Goal: Task Accomplishment & Management: Use online tool/utility

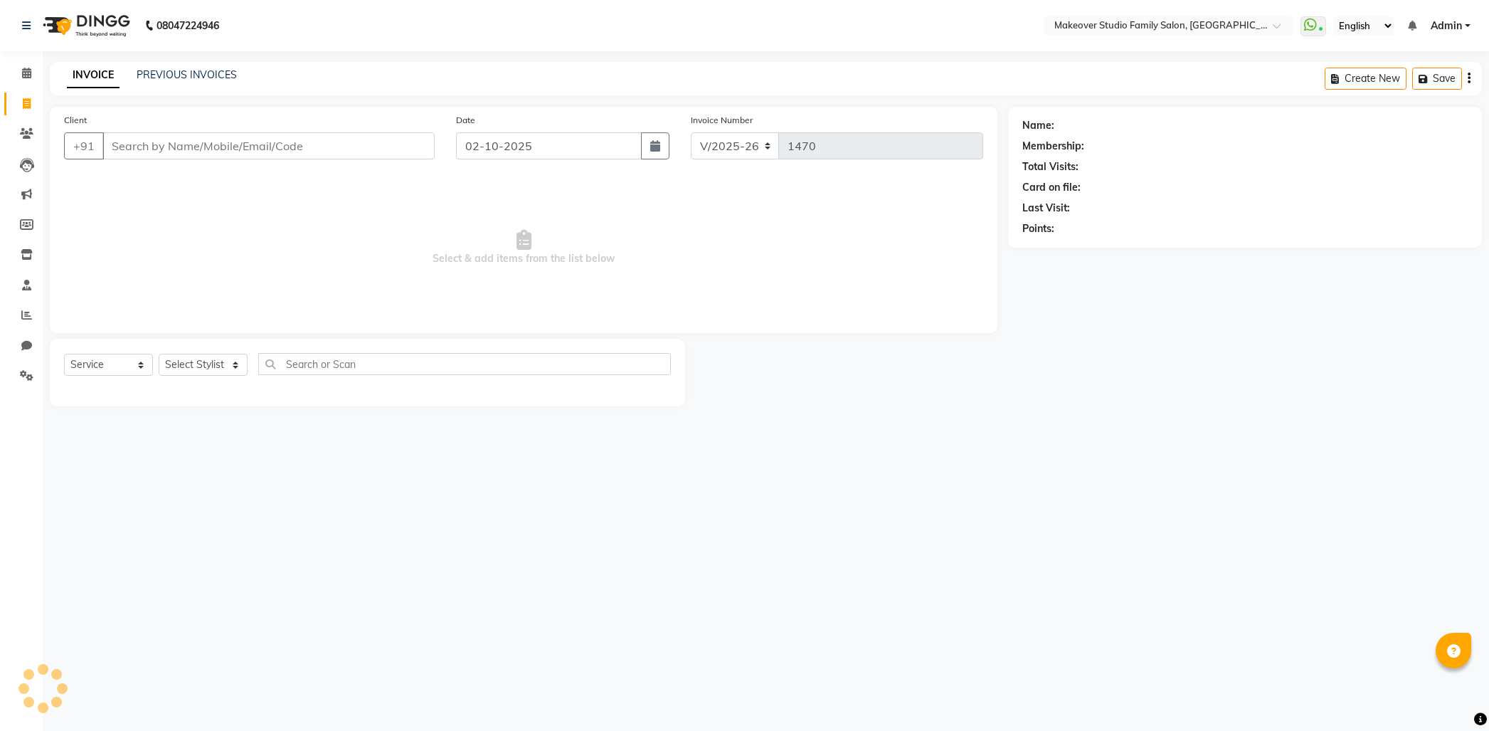
select select "6089"
select select "service"
click at [173, 132] on input "Client" at bounding box center [268, 145] width 332 height 27
paste input "8600950389"
type input "8600950389"
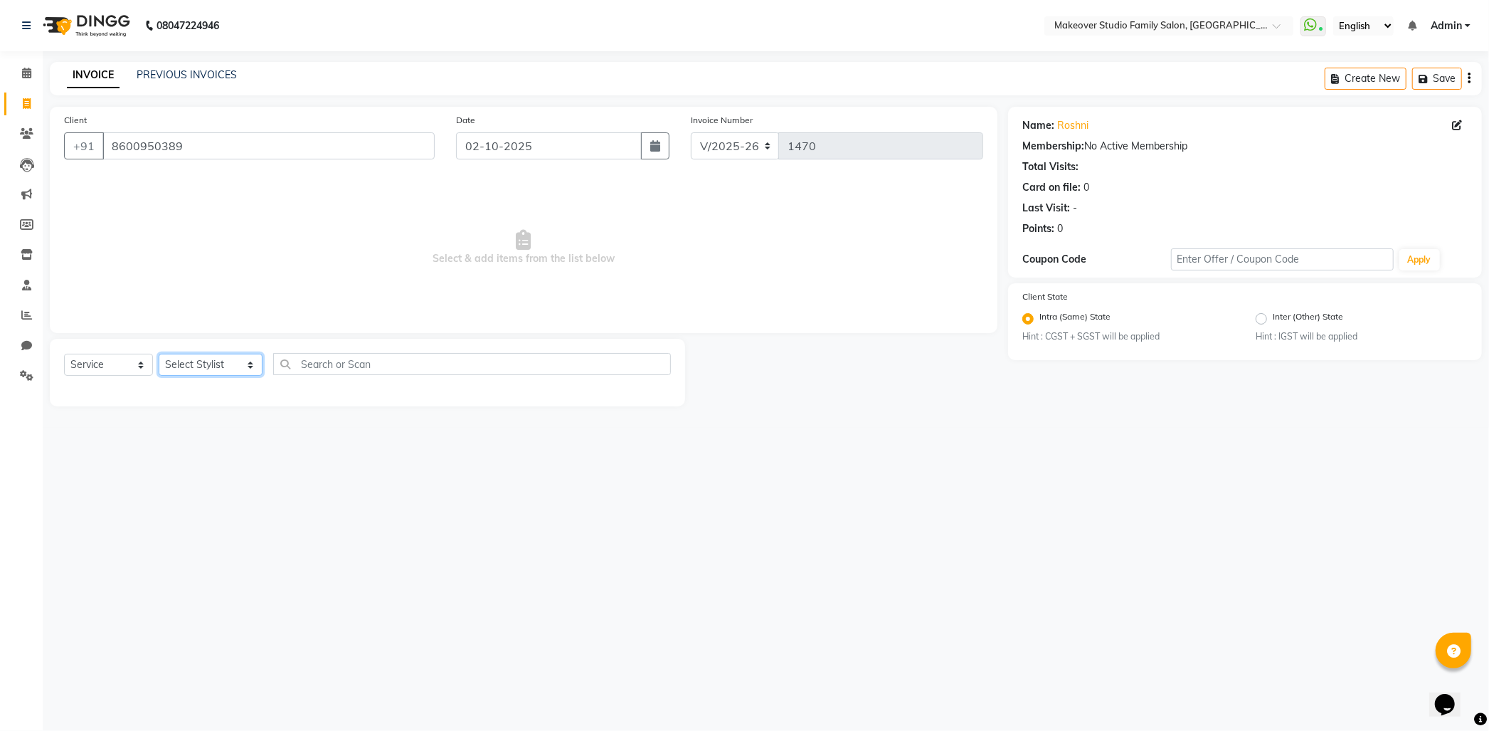
click at [206, 360] on select "Select Stylist Aditya Ajar Akash [PERSON_NAME] Divya [PERSON_NAME] [PERSON_NAME…" at bounding box center [211, 365] width 104 height 22
select select "93079"
click at [159, 354] on select "Select Stylist Aditya Ajar Akash [PERSON_NAME] Divya [PERSON_NAME] [PERSON_NAME…" at bounding box center [211, 365] width 104 height 22
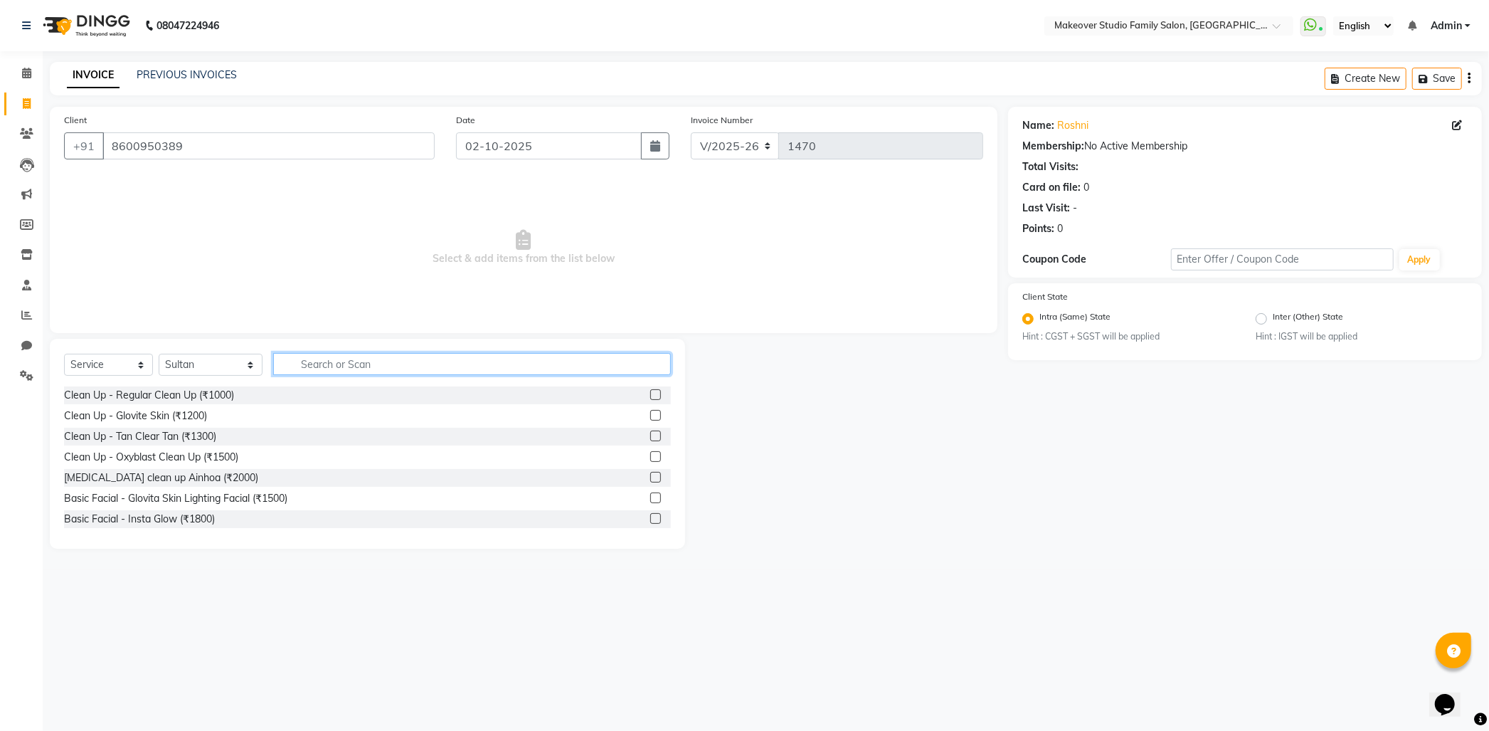
click at [322, 366] on input "text" at bounding box center [472, 364] width 398 height 22
click at [323, 366] on input "text" at bounding box center [472, 364] width 398 height 22
click at [329, 360] on input "text" at bounding box center [472, 364] width 398 height 22
type input "cut"
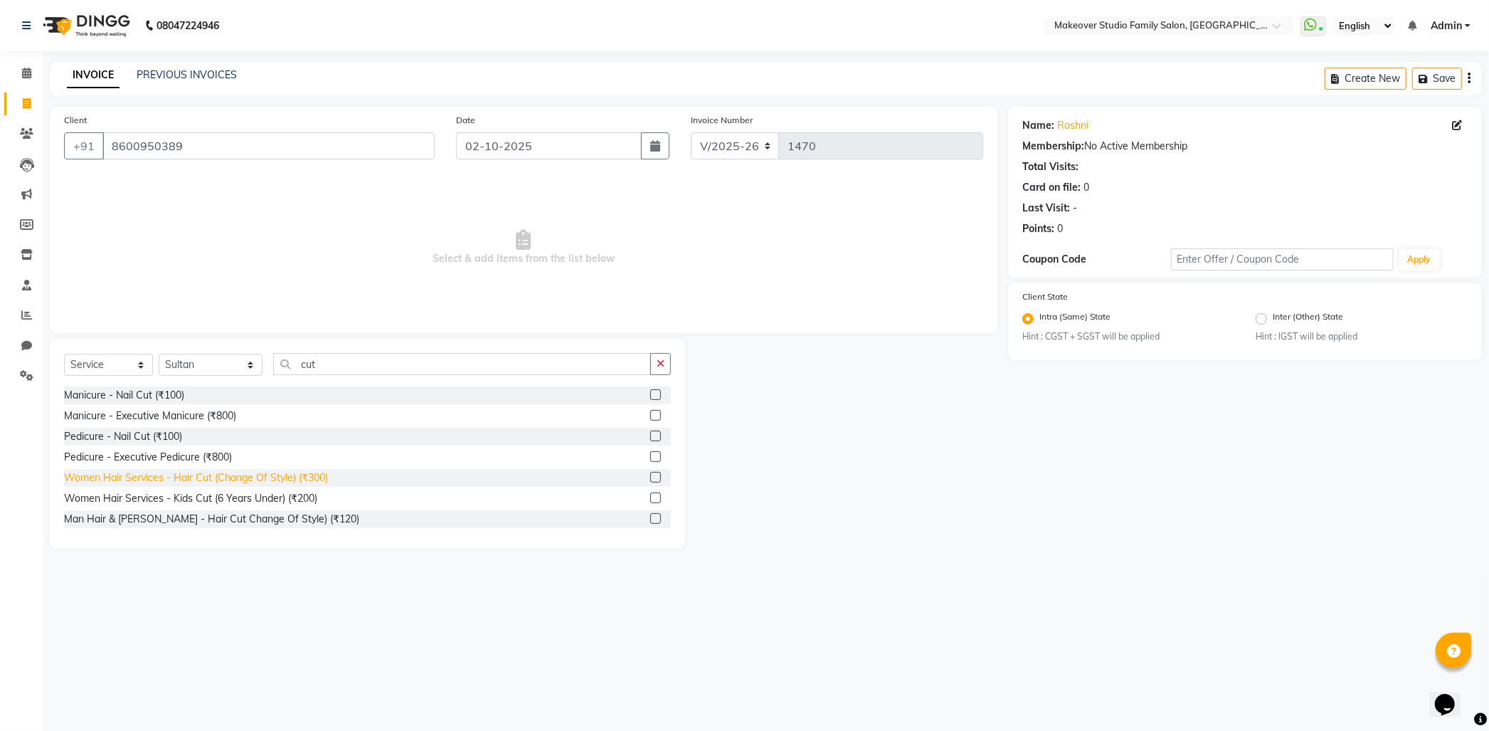
click at [301, 472] on div "Women Hair Services - Hair Cut (Change Of Style) (₹300)" at bounding box center [196, 477] width 264 height 15
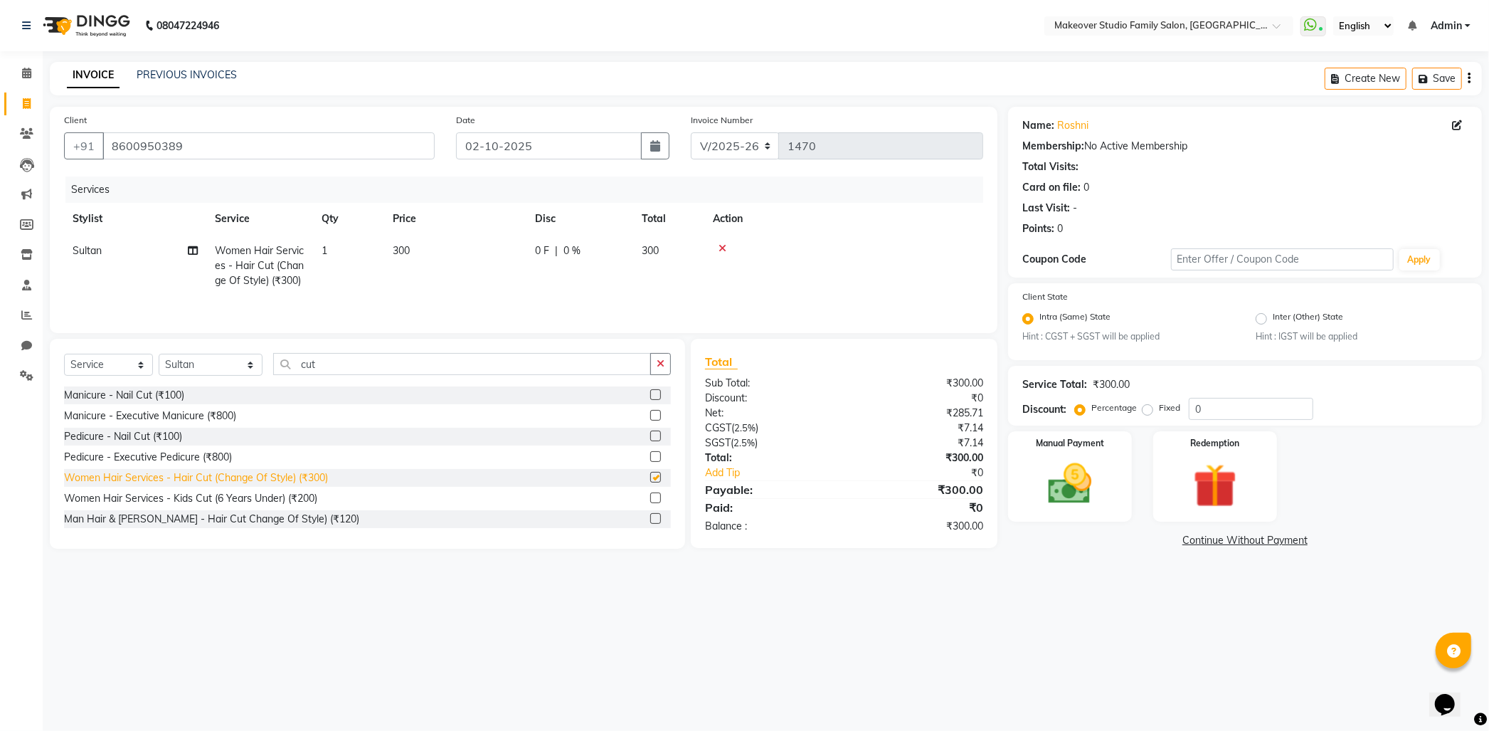
checkbox input "false"
click at [1088, 499] on img at bounding box center [1070, 483] width 75 height 53
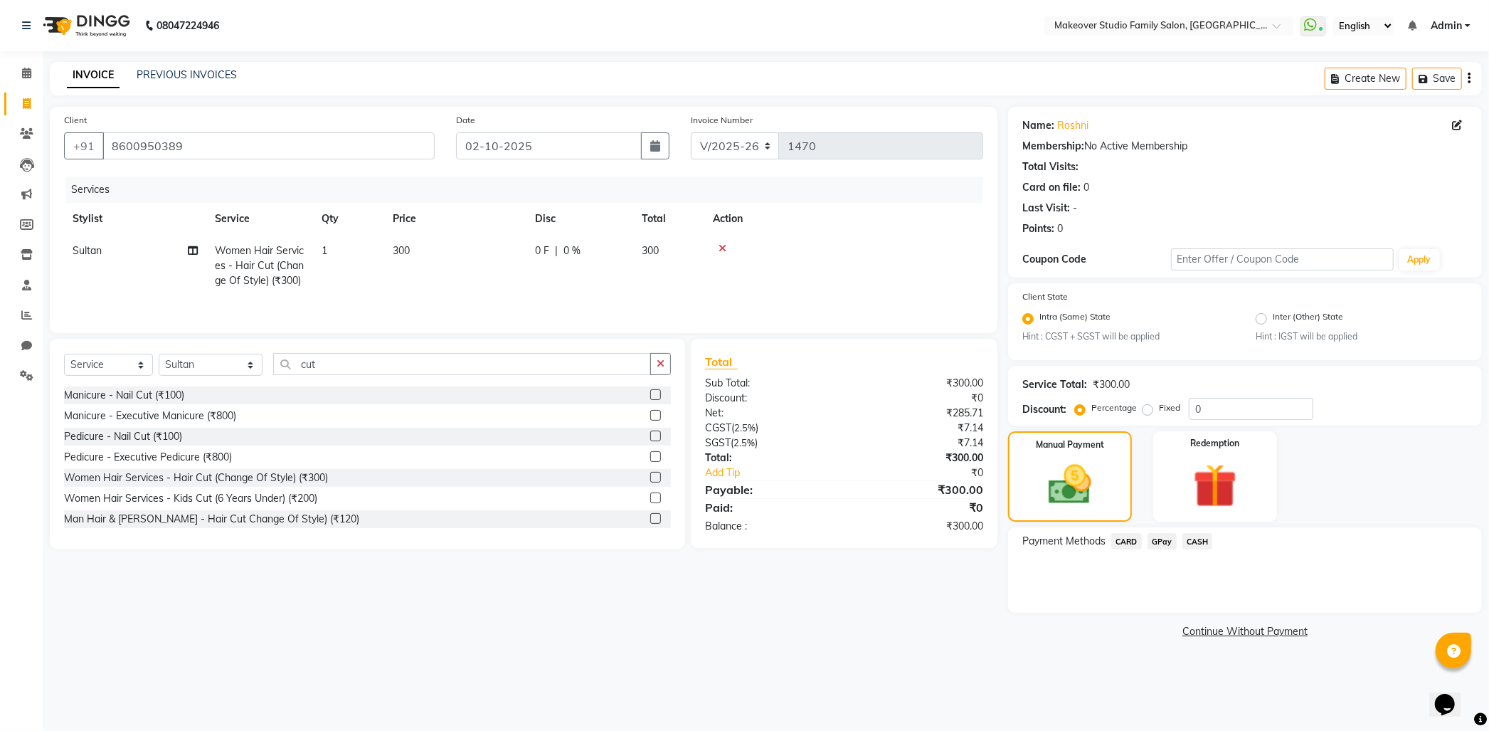
click at [1170, 576] on div "Payment Methods CARD GPay CASH" at bounding box center [1245, 569] width 474 height 85
click at [1164, 542] on span "GPay" at bounding box center [1161, 541] width 29 height 16
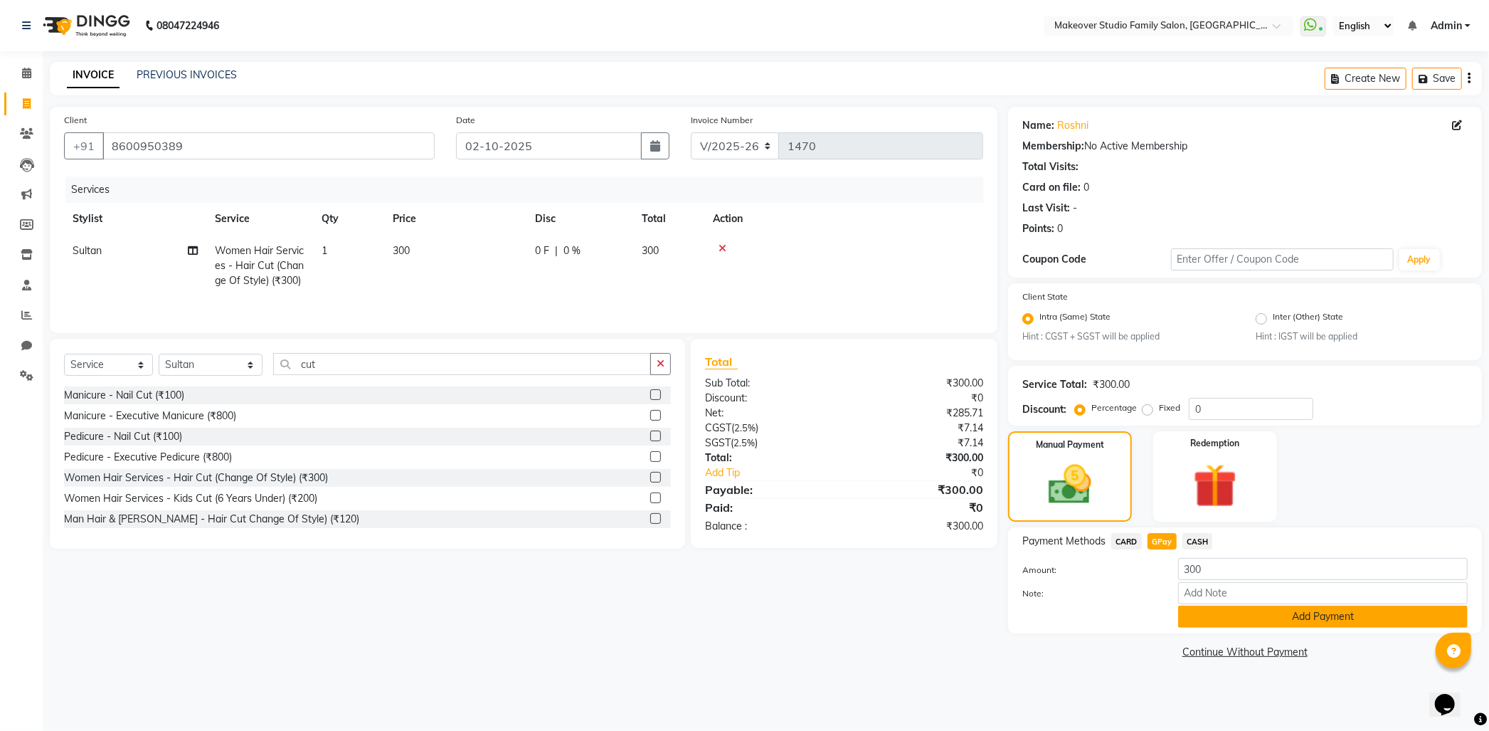
click at [1217, 613] on button "Add Payment" at bounding box center [1323, 616] width 290 height 22
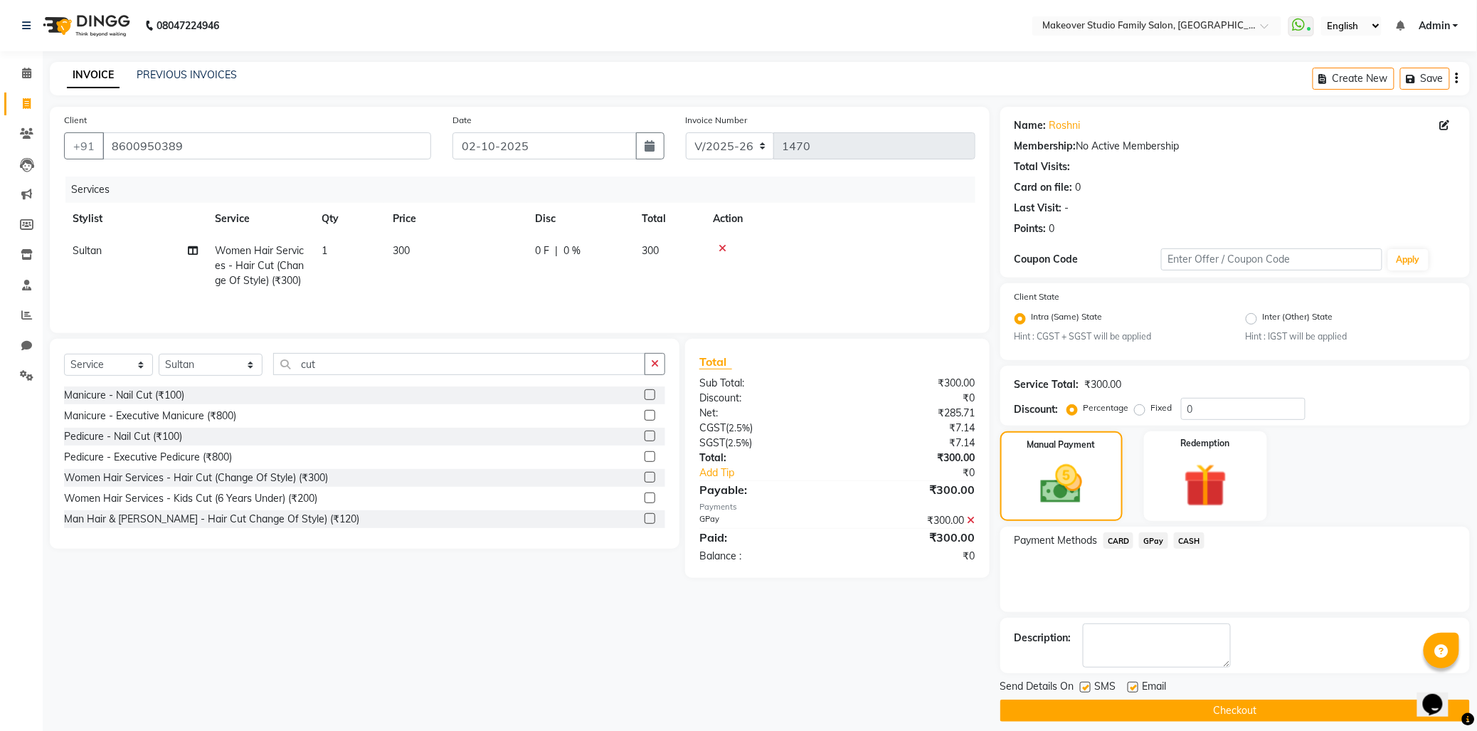
click at [1140, 707] on button "Checkout" at bounding box center [1235, 710] width 470 height 22
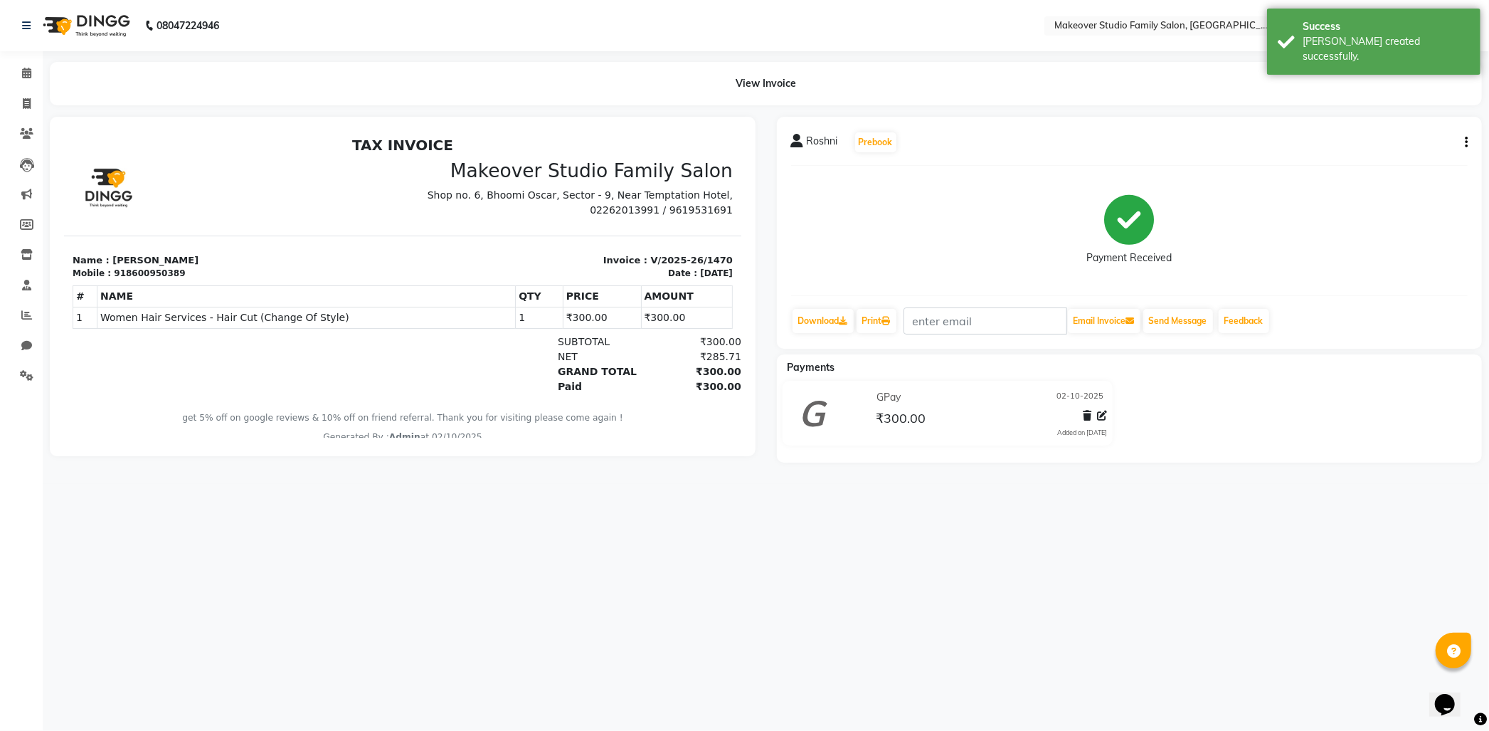
click at [1105, 635] on div "08047224946 Select Location × Makeover Studio Family Salon, Ghansoli WhatsApp S…" at bounding box center [744, 365] width 1489 height 731
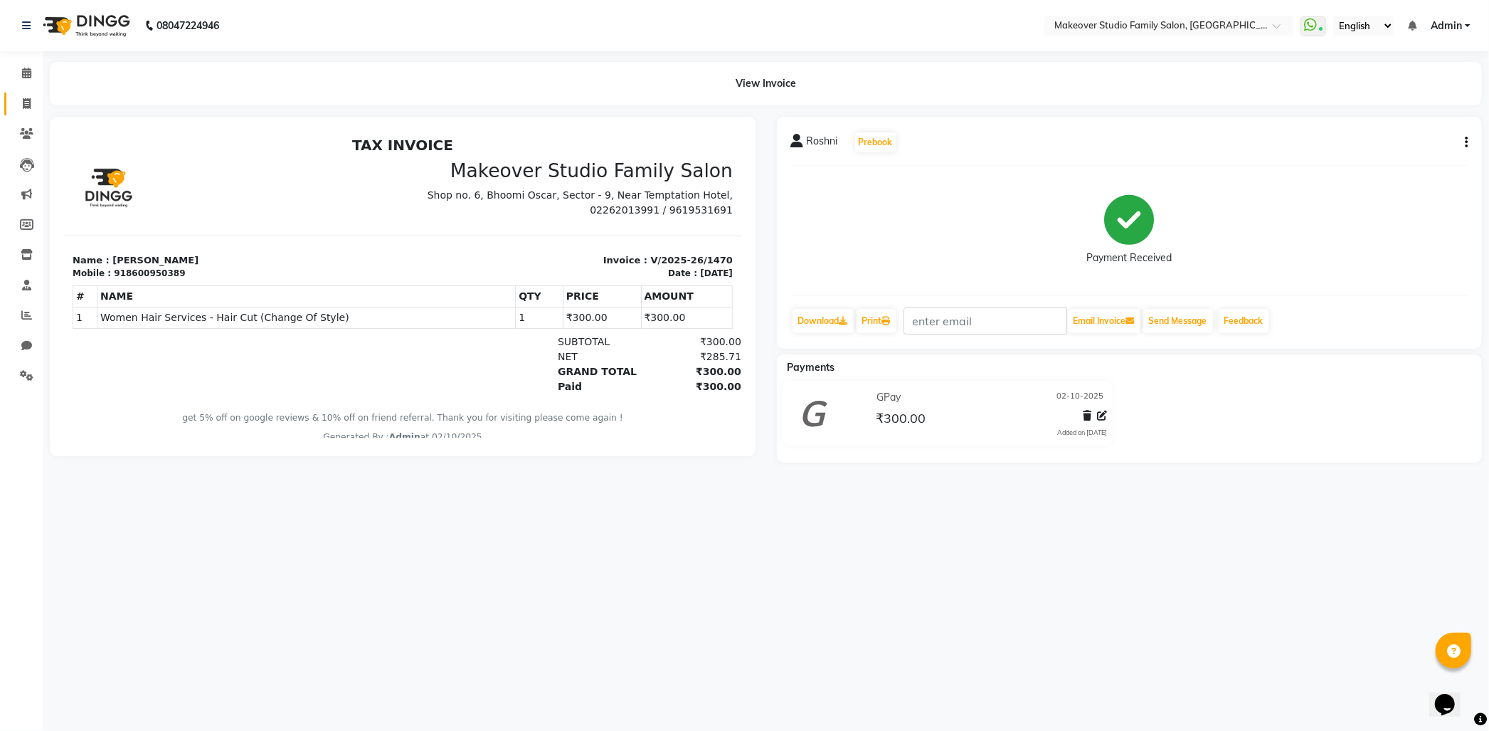
click at [21, 94] on link "Invoice" at bounding box center [21, 103] width 34 height 23
select select "6089"
select select "service"
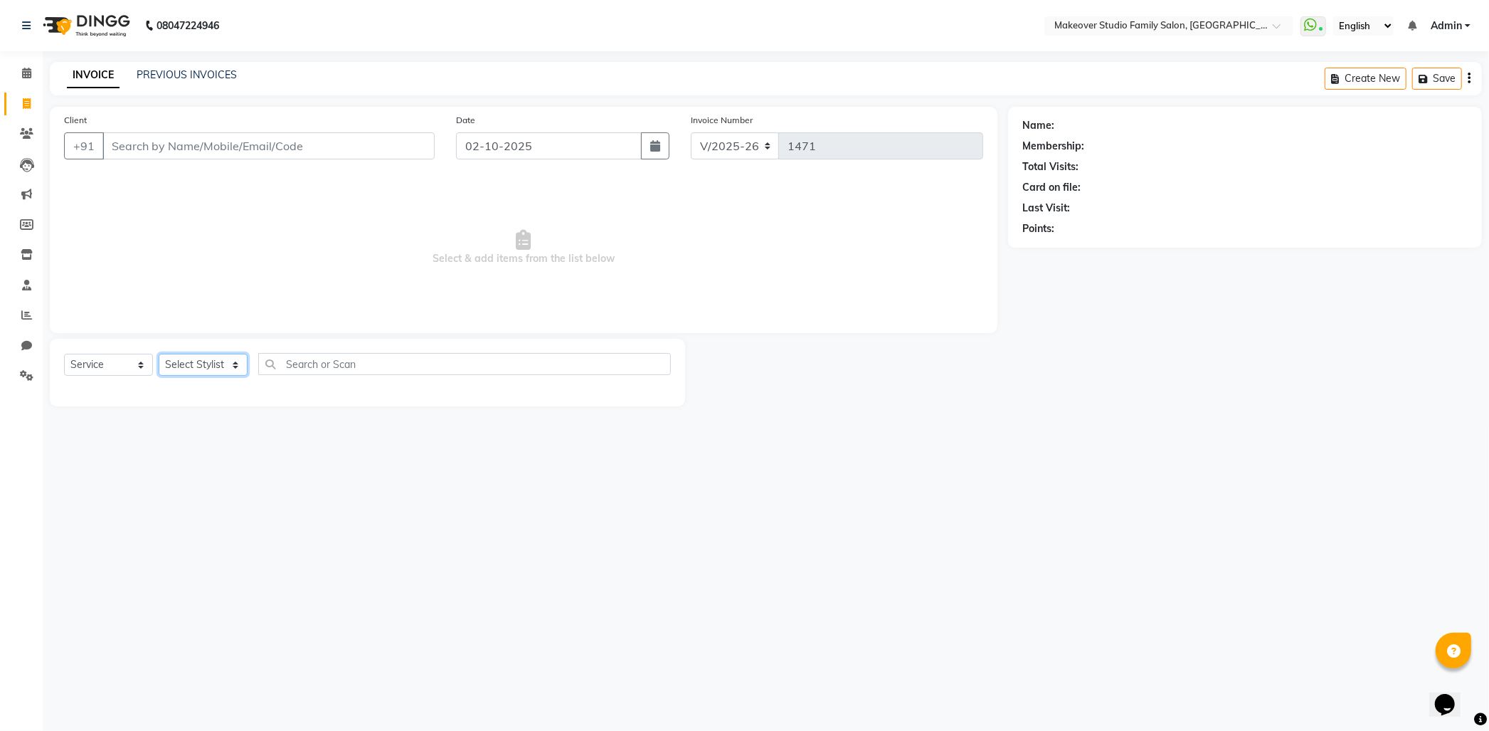
click at [194, 356] on select "Select Stylist" at bounding box center [203, 365] width 89 height 22
select select "93079"
click at [159, 354] on select "Select Stylist Aditya Ajar Akash [PERSON_NAME] Divya [PERSON_NAME] [PERSON_NAME…" at bounding box center [211, 365] width 104 height 22
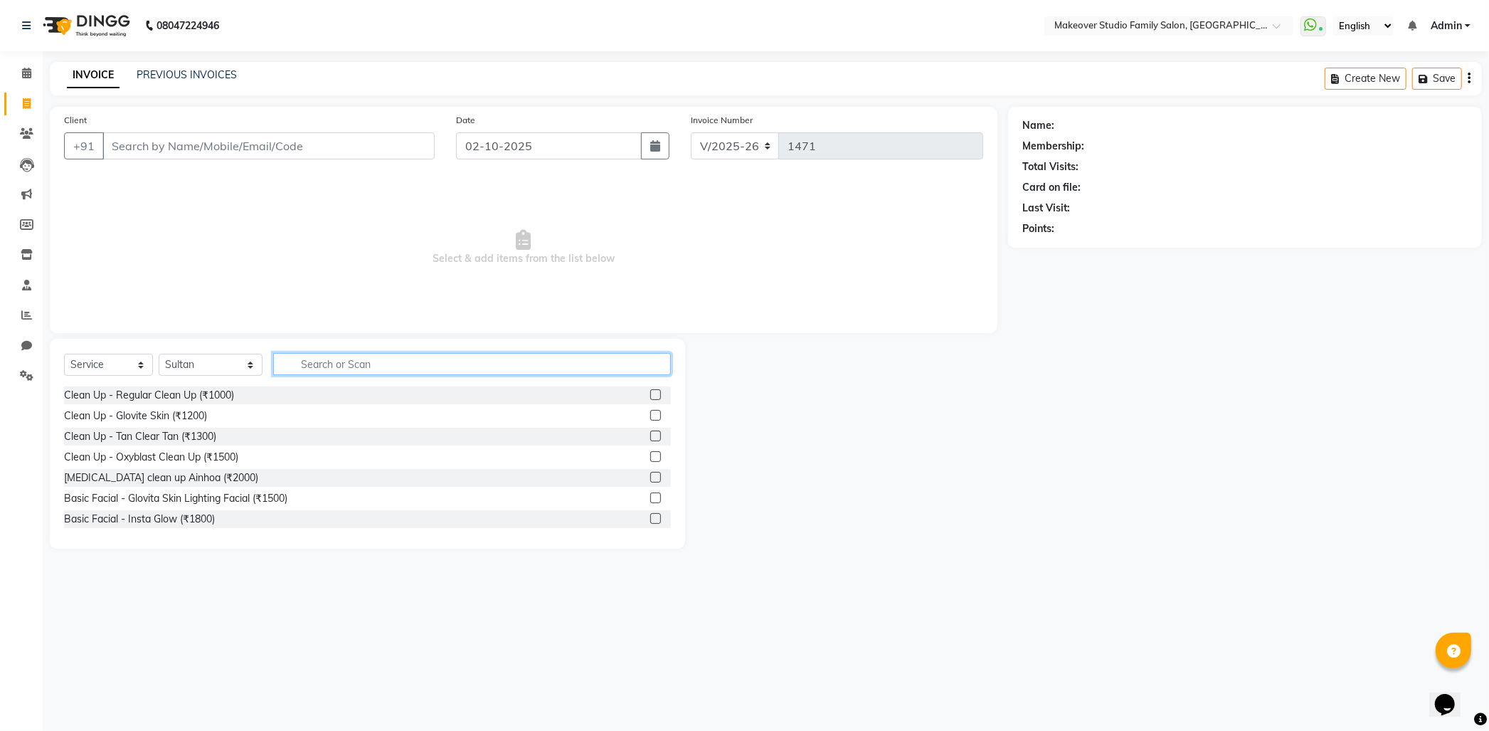
click at [322, 364] on input "text" at bounding box center [472, 364] width 398 height 22
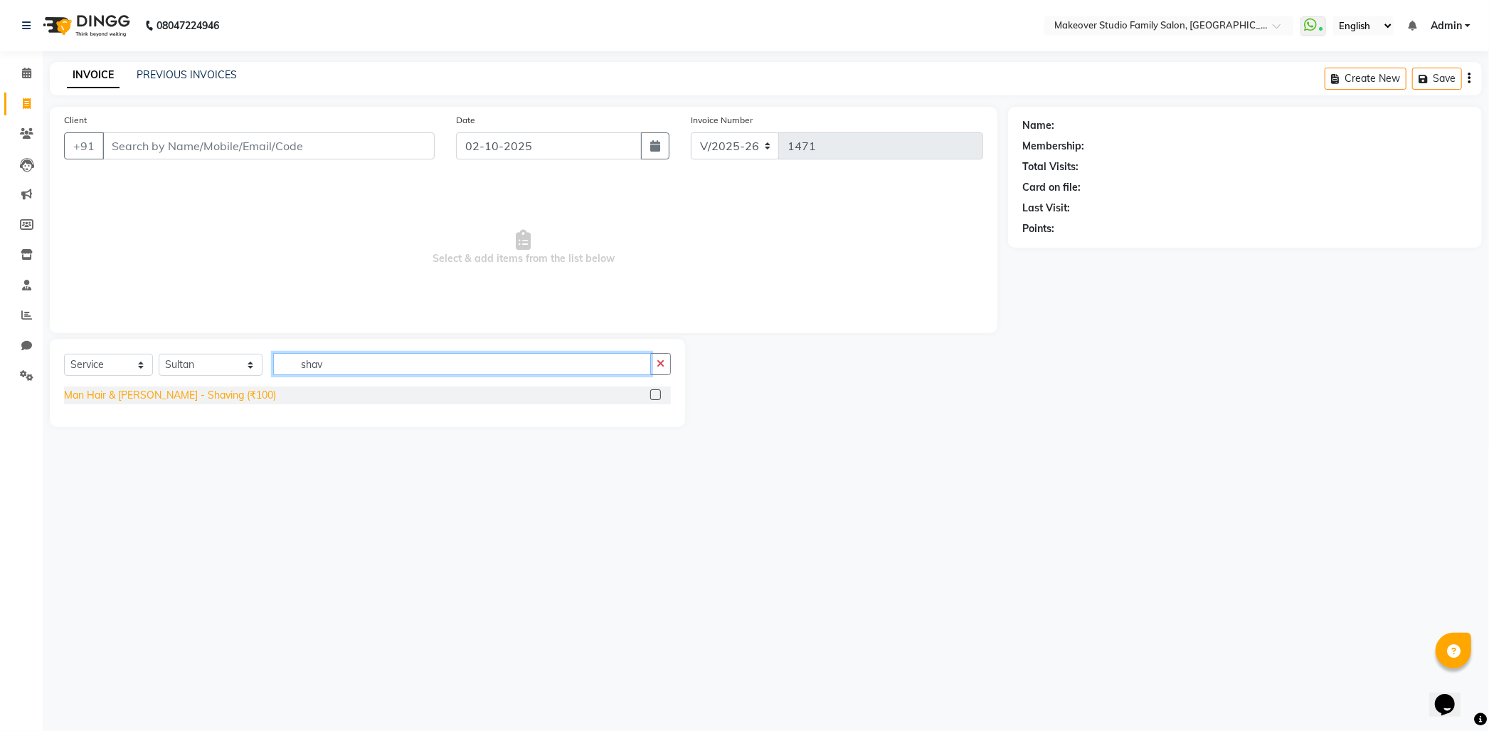
type input "shav"
click at [196, 401] on div "Man Hair & [PERSON_NAME] - Shaving (₹100)" at bounding box center [170, 395] width 212 height 15
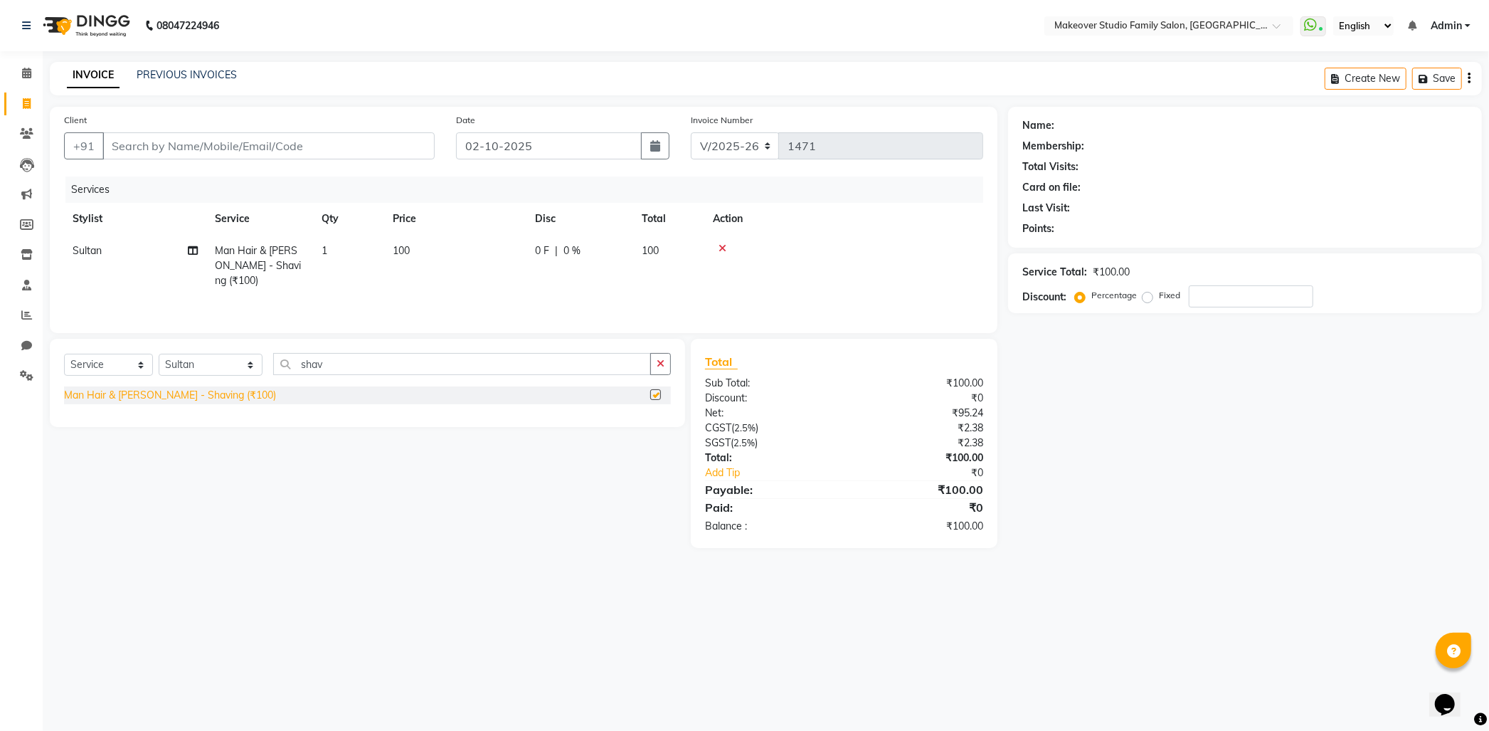
checkbox input "false"
click at [260, 135] on input "Client" at bounding box center [268, 145] width 332 height 27
click at [160, 146] on input "Client" at bounding box center [268, 145] width 332 height 27
click at [175, 136] on input "Client" at bounding box center [268, 145] width 332 height 27
click at [183, 127] on div "Client +91" at bounding box center [249, 141] width 392 height 58
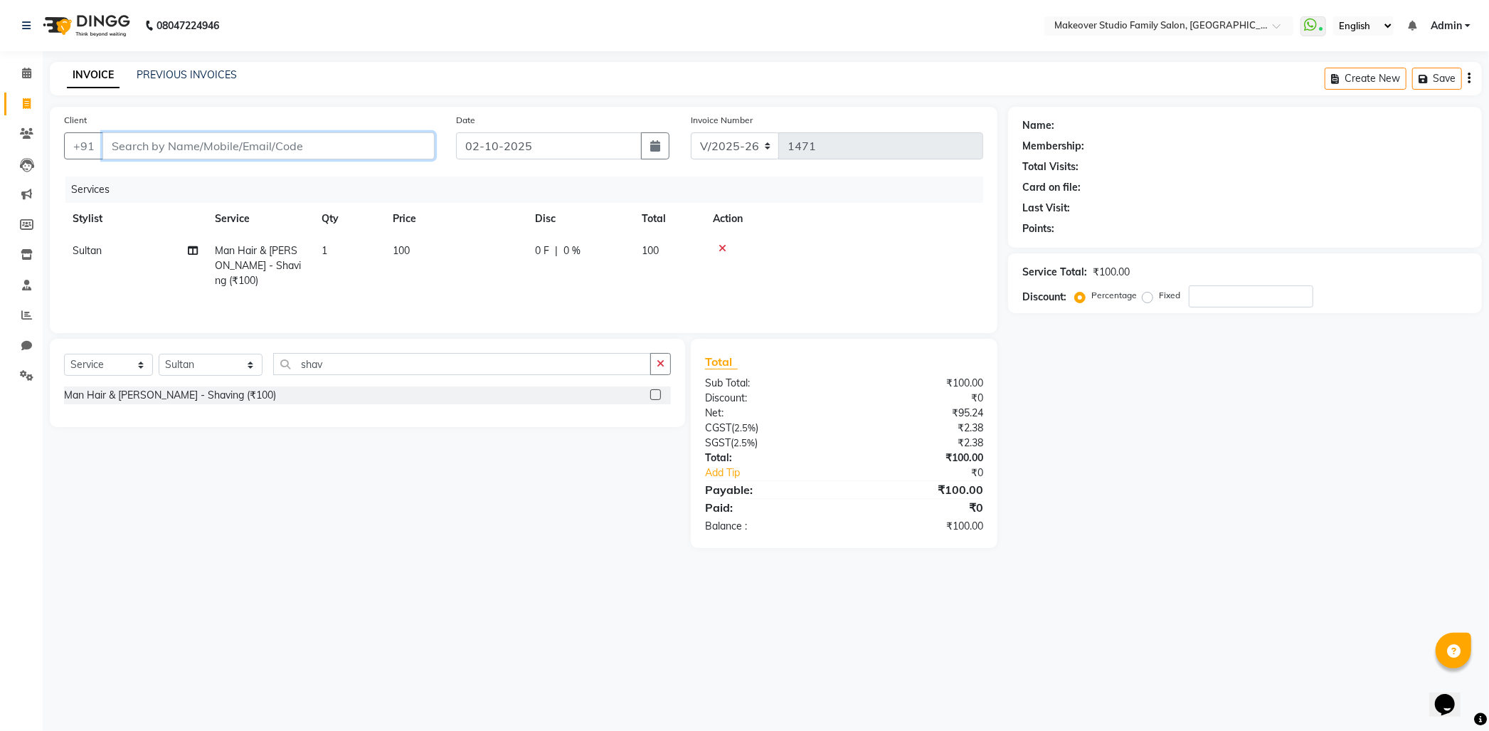
click at [172, 140] on input "Client" at bounding box center [268, 145] width 332 height 27
type input "7"
type input "0"
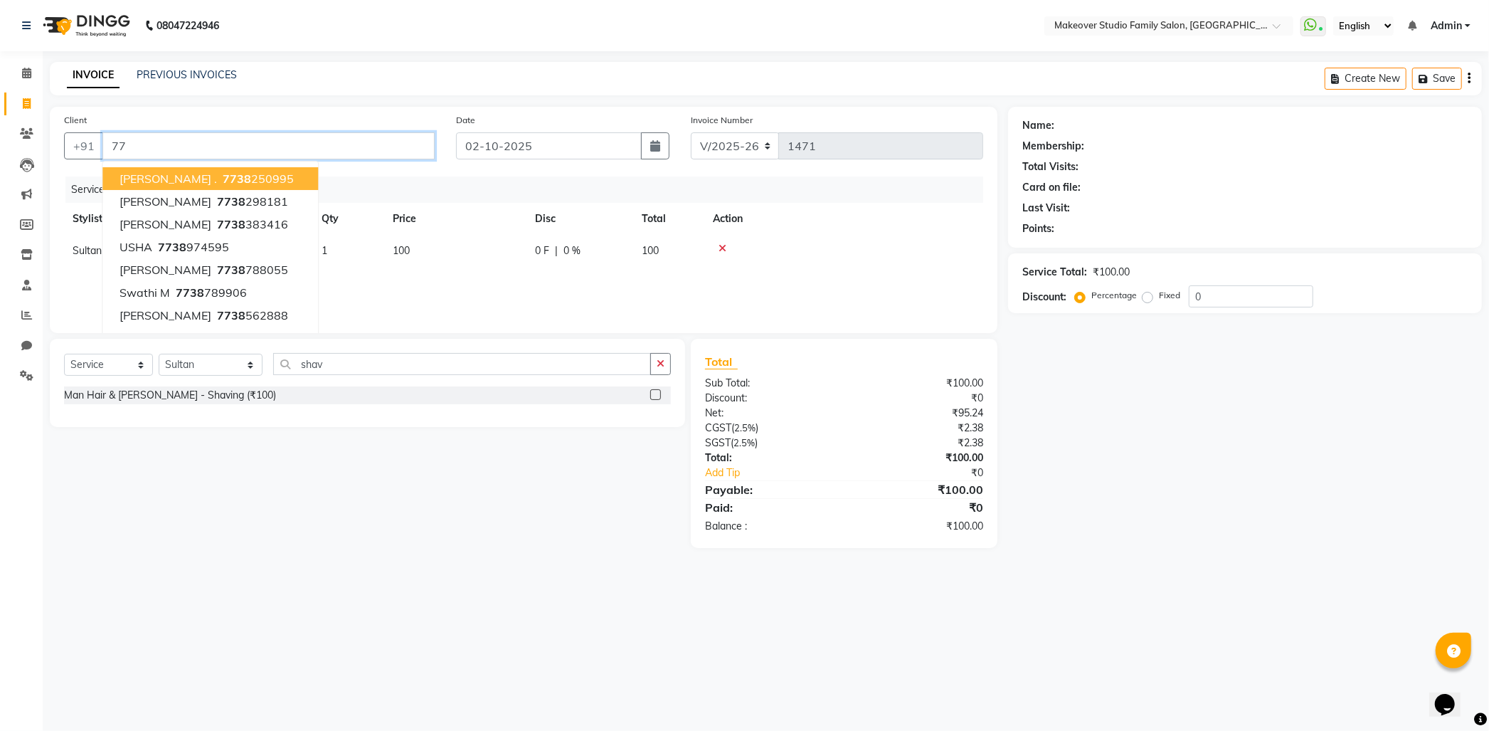
type input "7"
type input "7738562888"
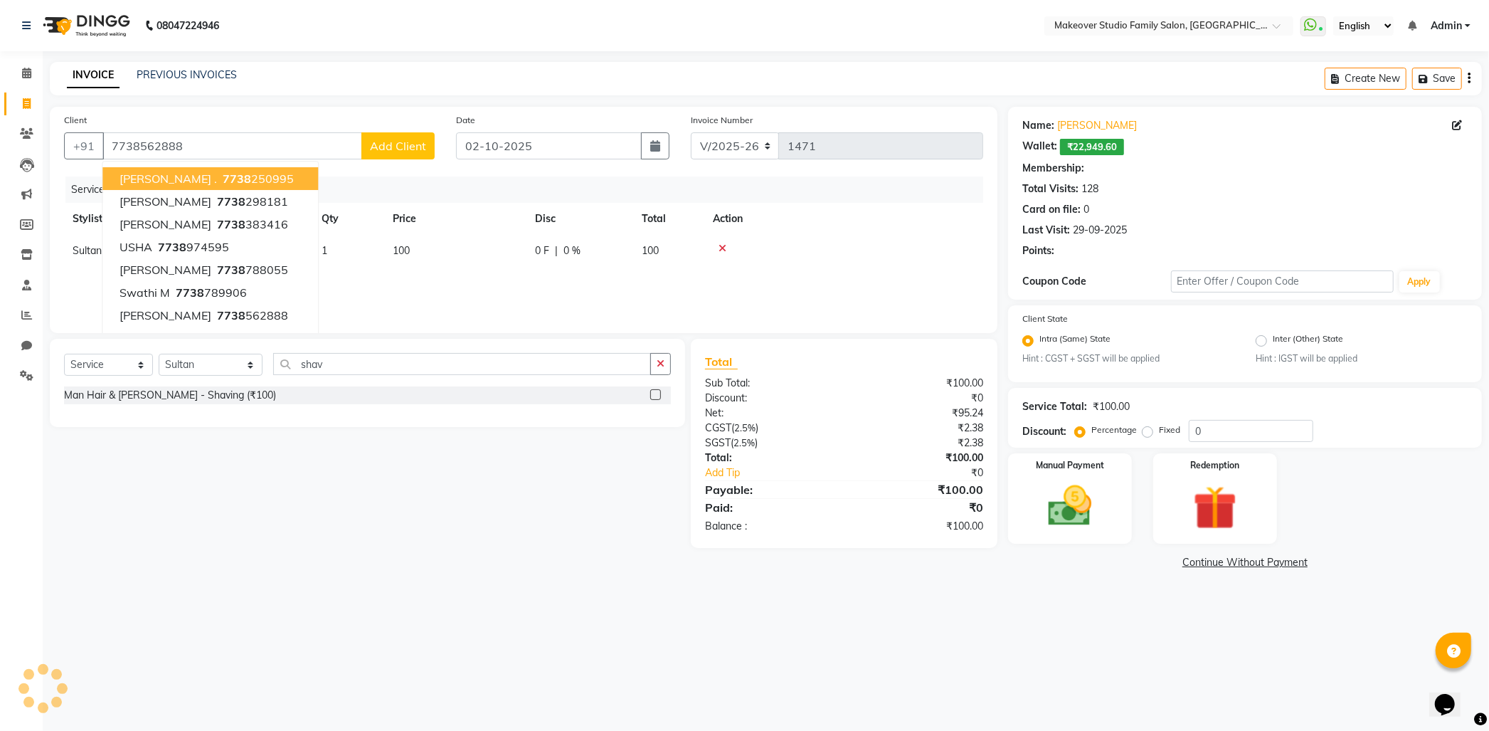
radio input "false"
radio input "true"
click at [870, 563] on div "Client [PHONE_NUMBER] [PERSON_NAME] . 7738 250995 [PERSON_NAME] 7738 298181 [PE…" at bounding box center [523, 340] width 969 height 466
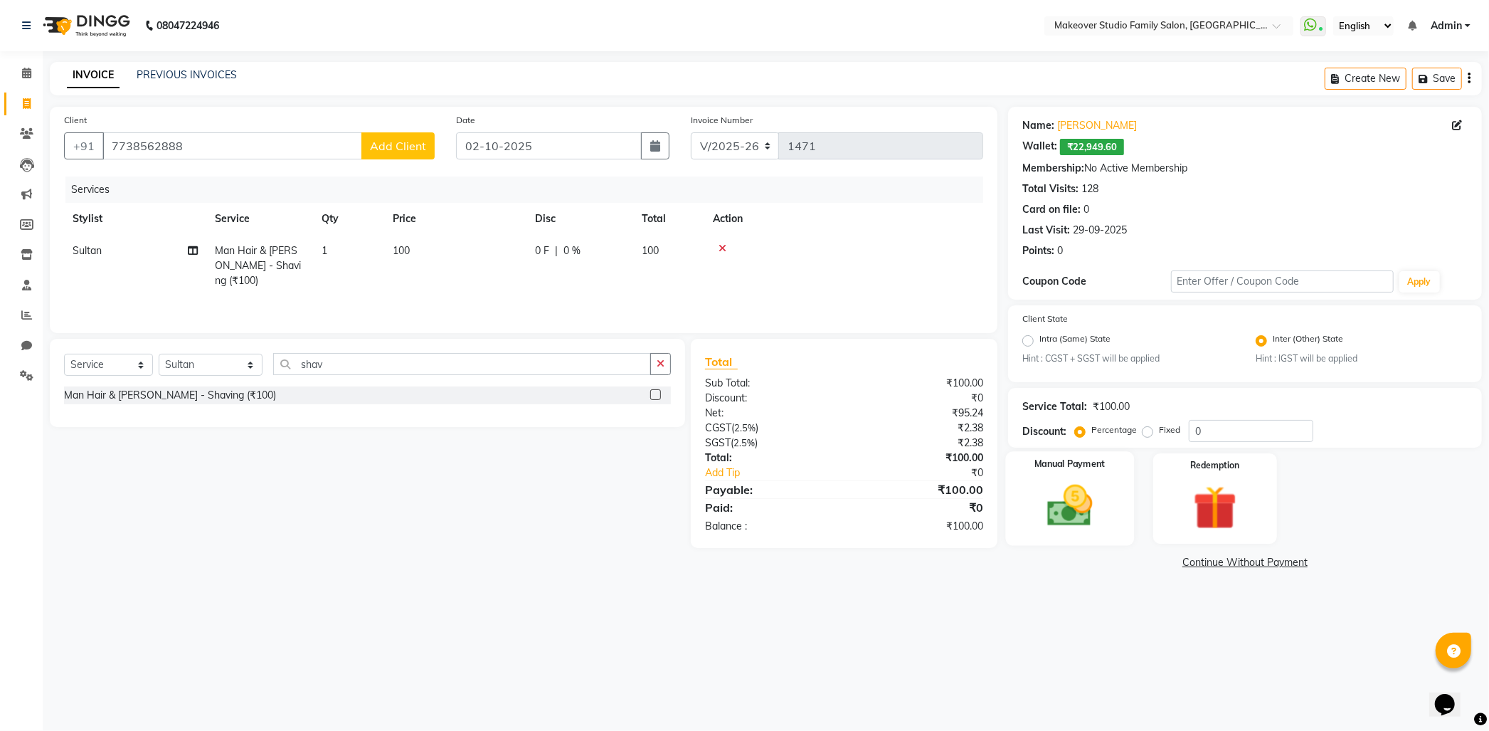
click at [1108, 514] on div "Manual Payment" at bounding box center [1070, 499] width 129 height 94
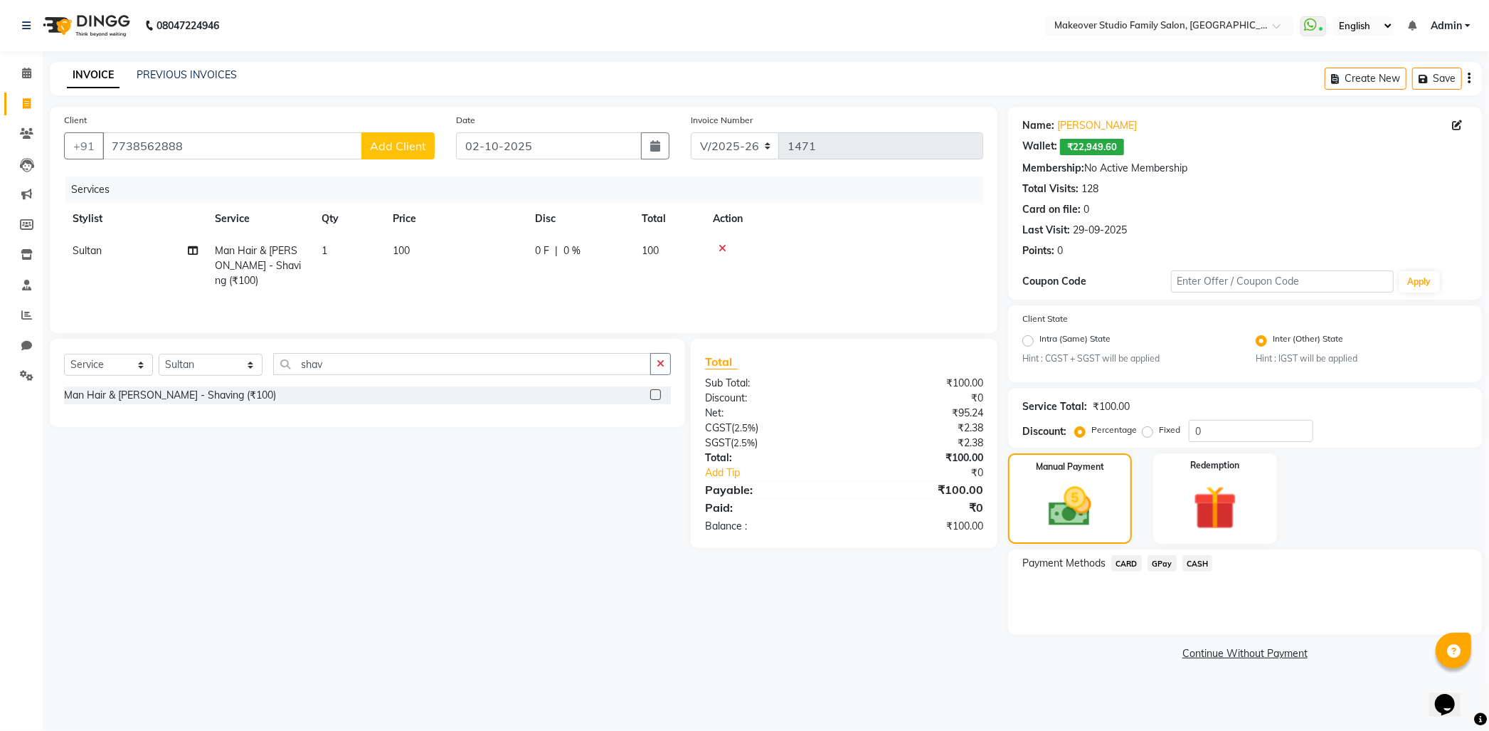
click at [1165, 566] on span "GPay" at bounding box center [1161, 563] width 29 height 16
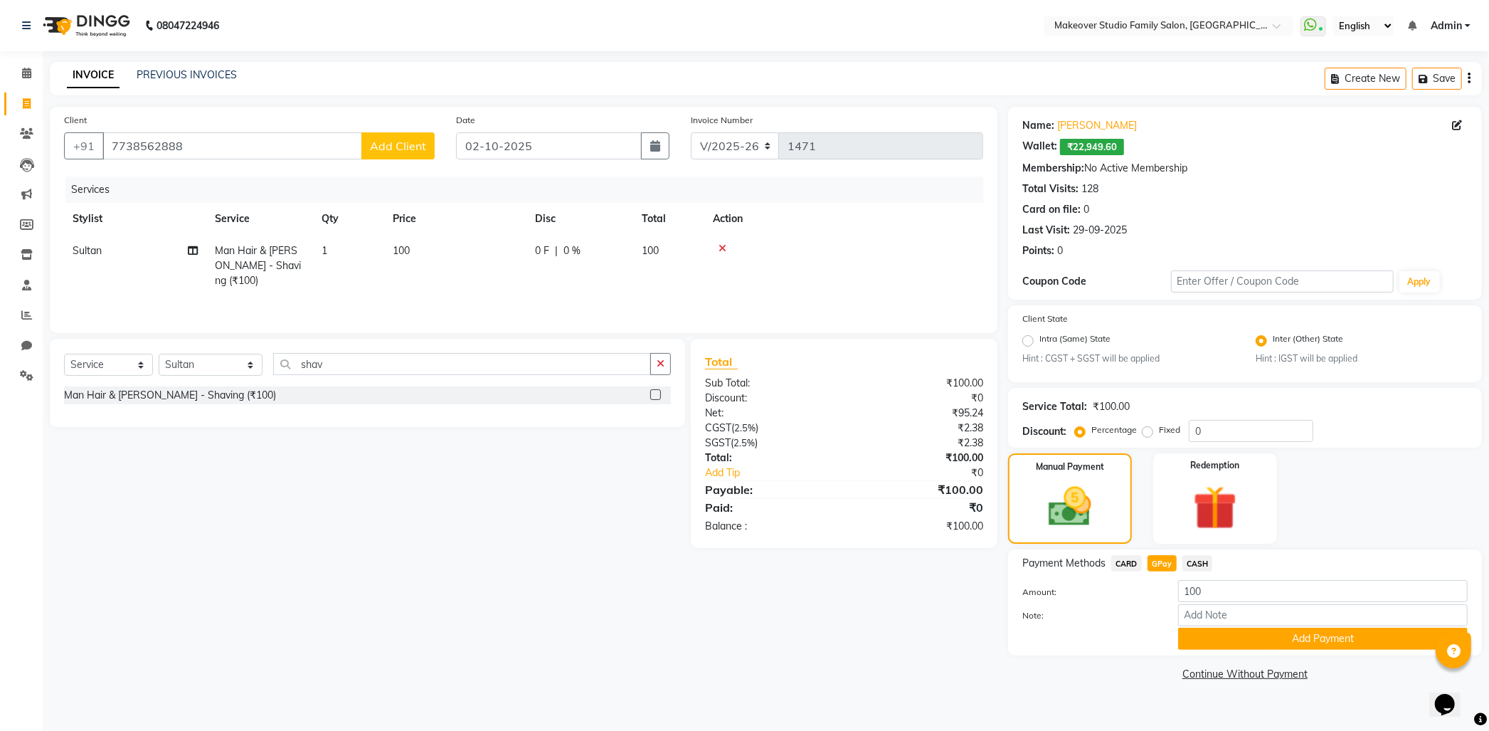
click at [401, 248] on span "100" at bounding box center [401, 250] width 17 height 13
select select "93079"
click at [535, 260] on input "100" at bounding box center [522, 254] width 125 height 22
type input "100"
click at [1285, 641] on button "Add Payment" at bounding box center [1323, 638] width 290 height 22
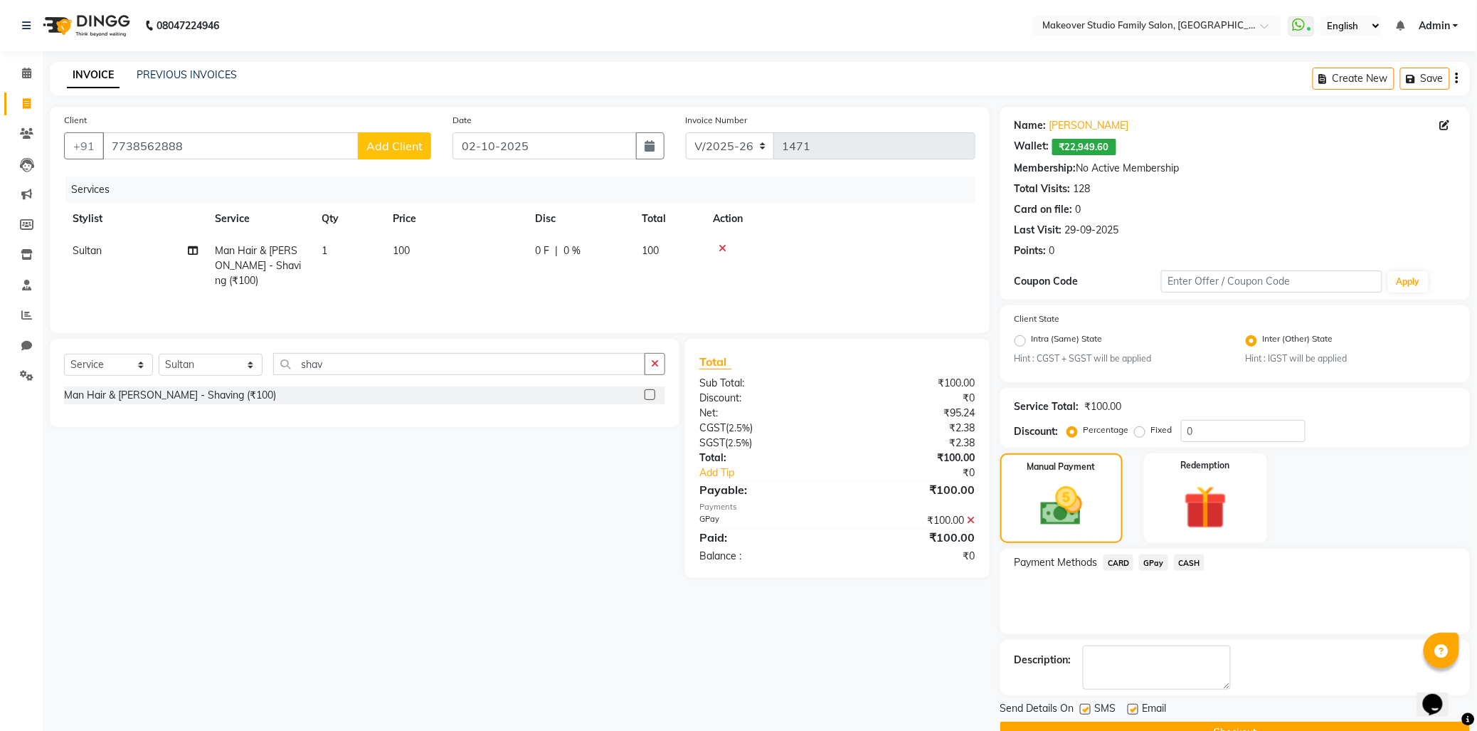
scroll to position [33, 0]
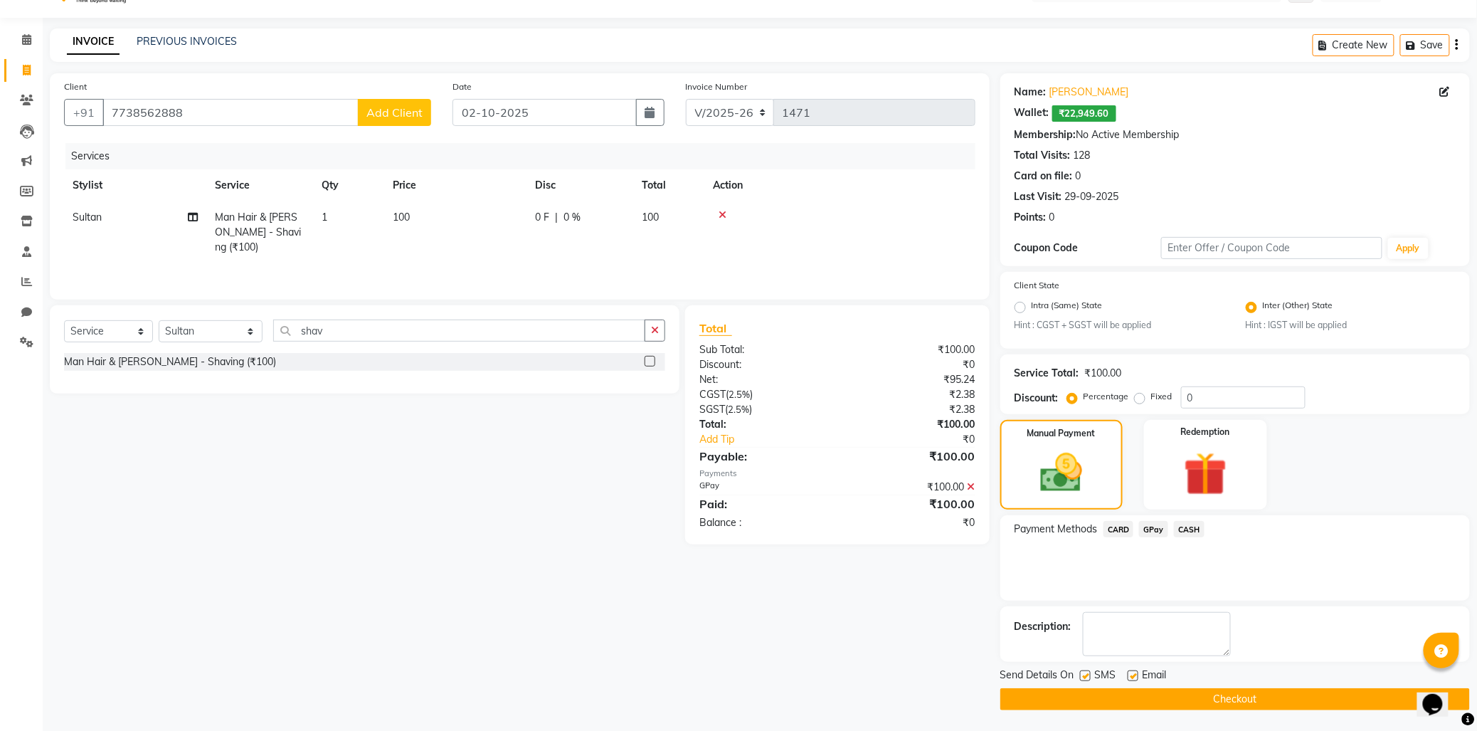
click at [1249, 699] on button "Checkout" at bounding box center [1235, 699] width 470 height 22
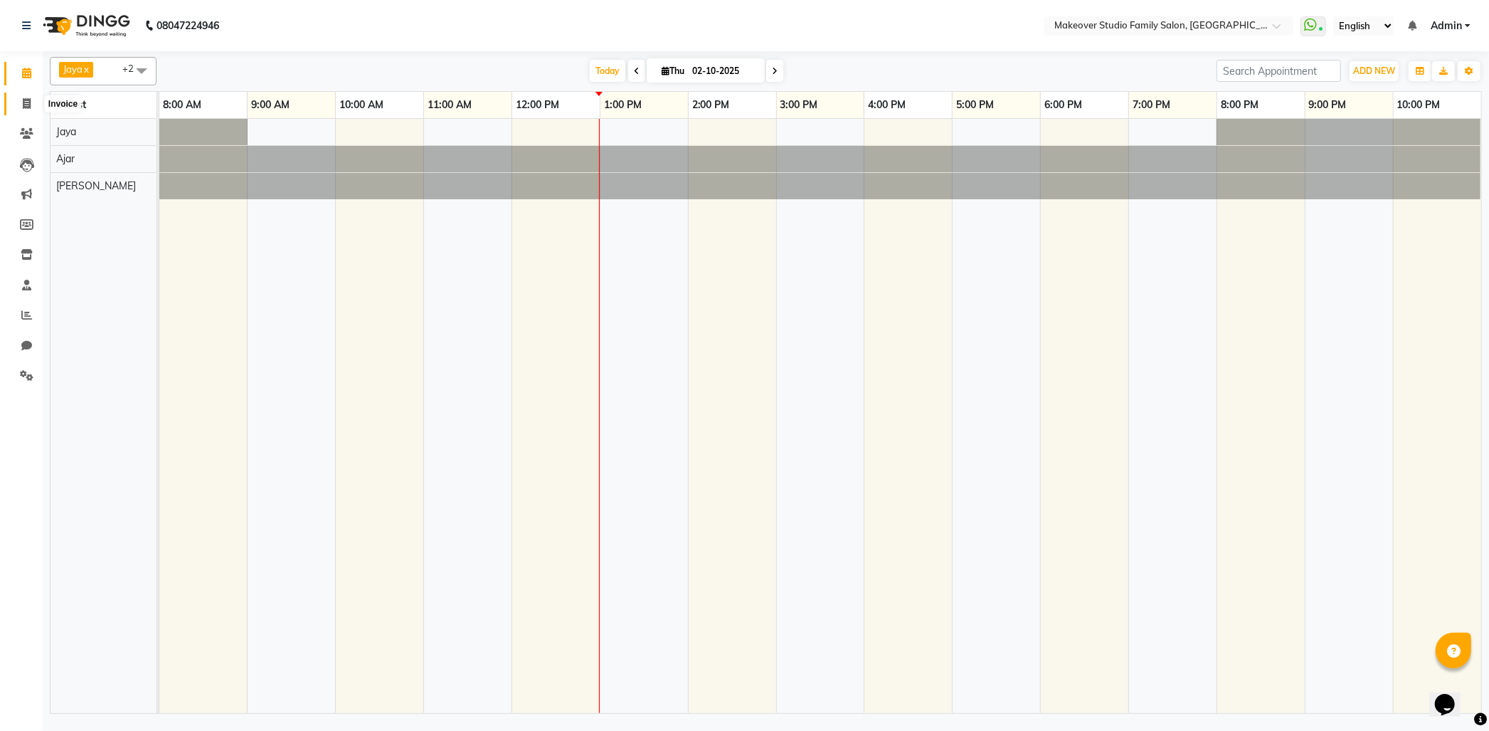
click at [19, 102] on span at bounding box center [26, 104] width 25 height 16
select select "service"
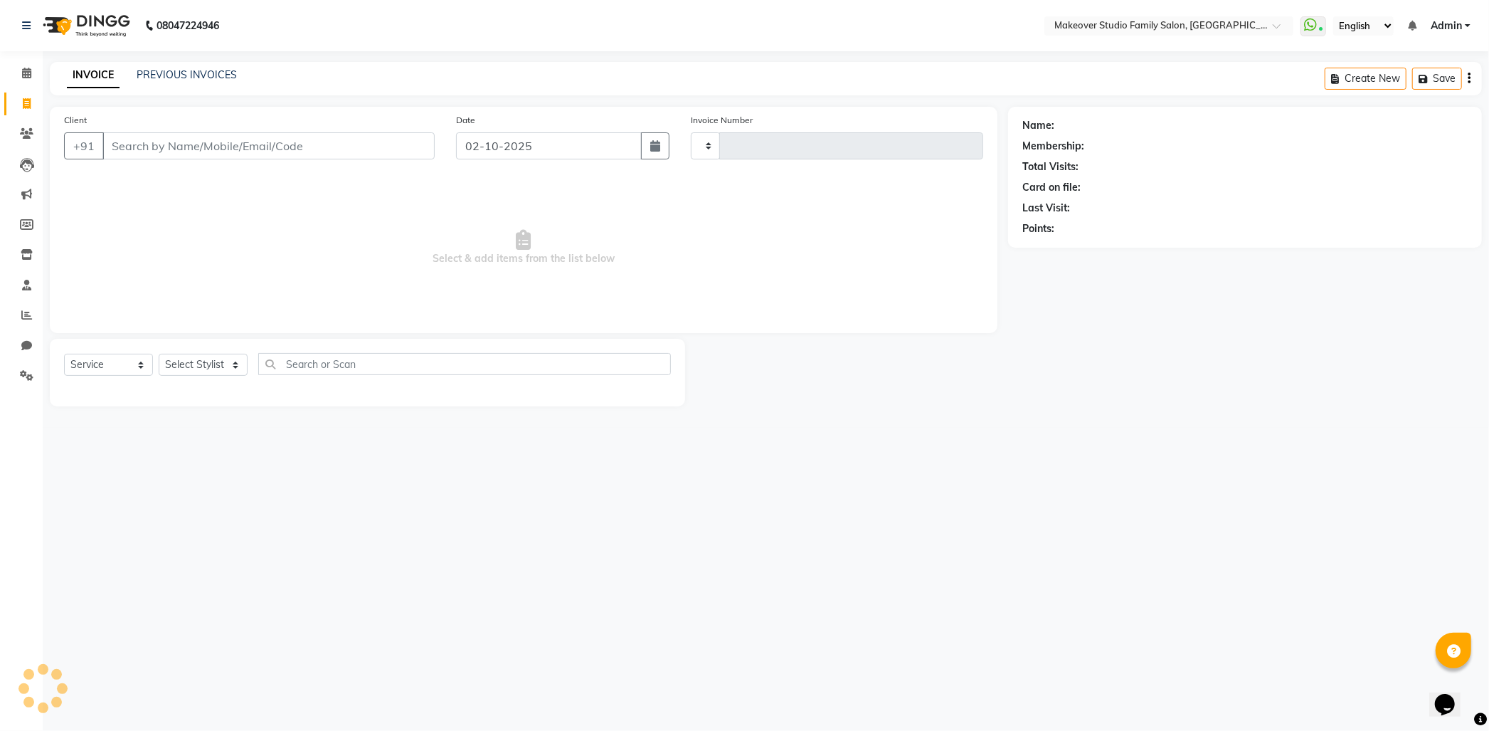
type input "1471"
select select "6089"
click at [196, 372] on select "Select Stylist Aditya Ajar Akash [PERSON_NAME] Divya [PERSON_NAME] [PERSON_NAME…" at bounding box center [211, 365] width 104 height 22
select select "91460"
click at [159, 354] on select "Select Stylist Aditya Ajar Akash [PERSON_NAME] Divya [PERSON_NAME] [PERSON_NAME…" at bounding box center [211, 365] width 104 height 22
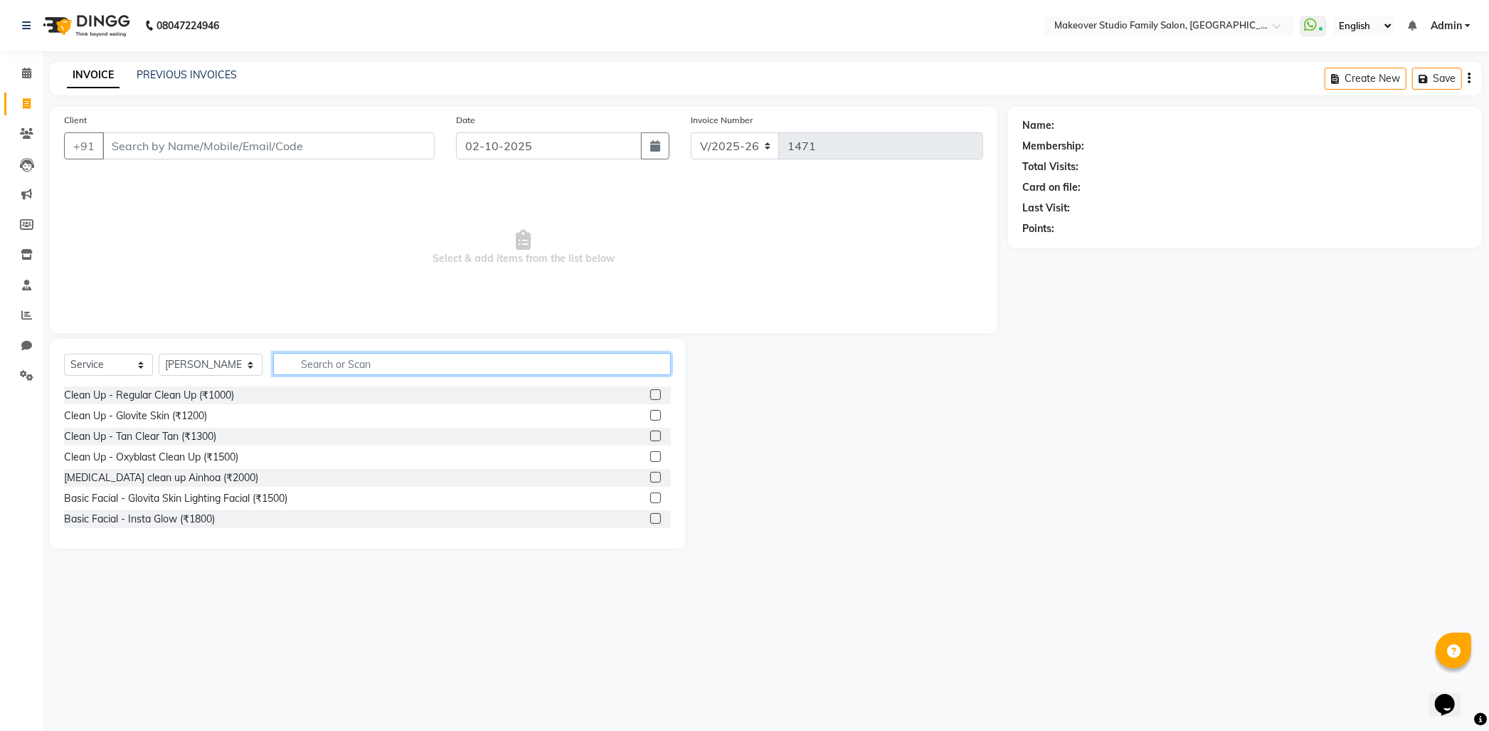
click at [338, 360] on input "text" at bounding box center [472, 364] width 398 height 22
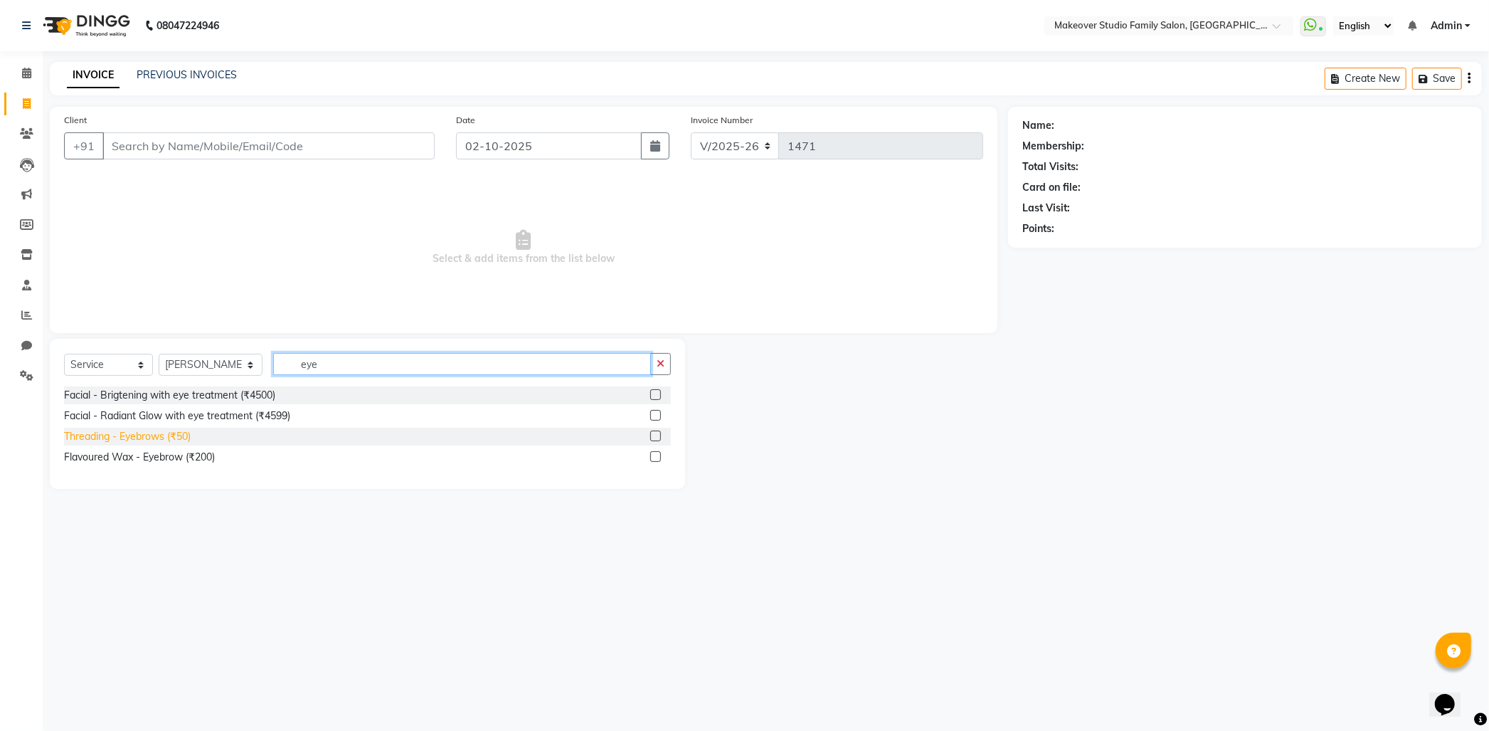
type input "eye"
click at [168, 435] on div "Threading - Eyebrows (₹50)" at bounding box center [127, 436] width 127 height 15
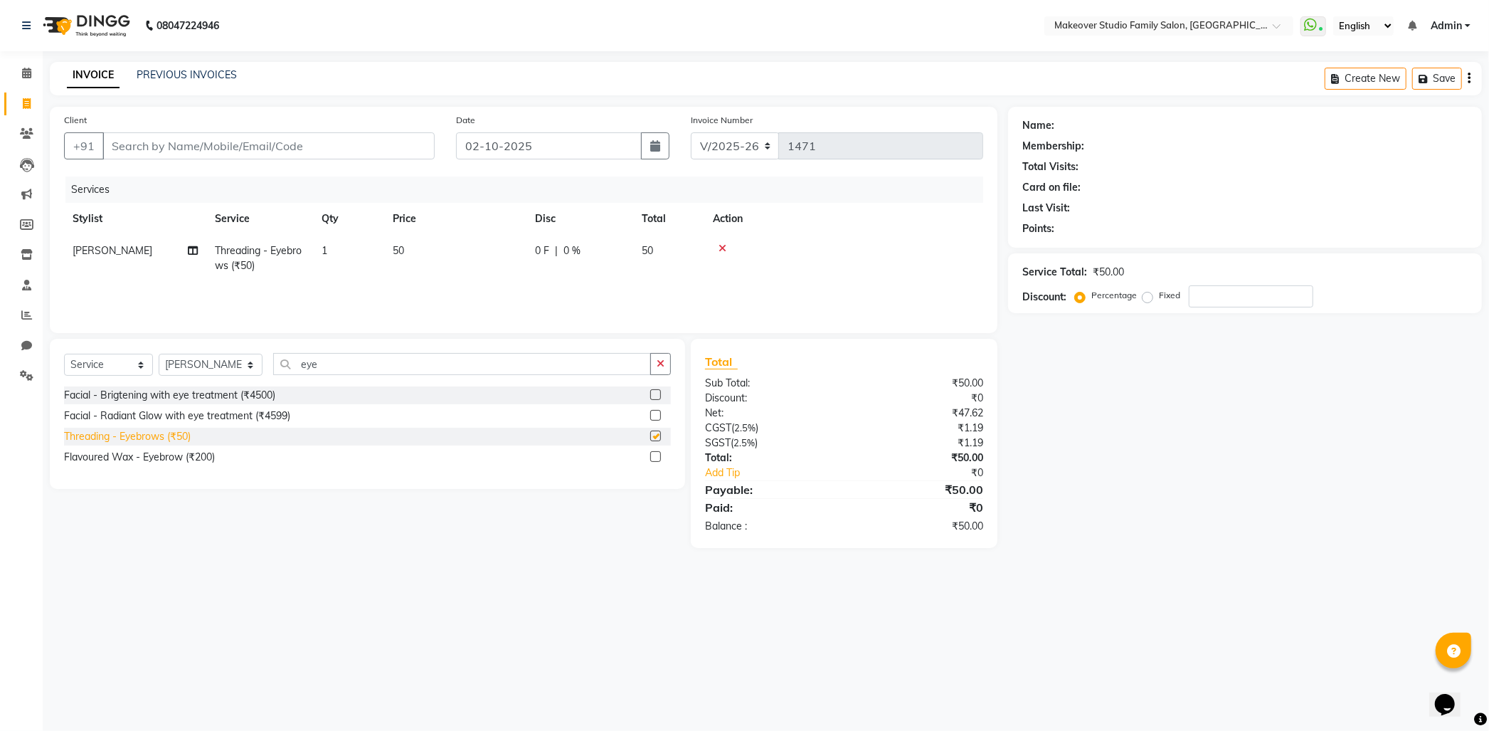
checkbox input "false"
click at [297, 149] on input "Client" at bounding box center [268, 145] width 332 height 27
type input "7"
type input "0"
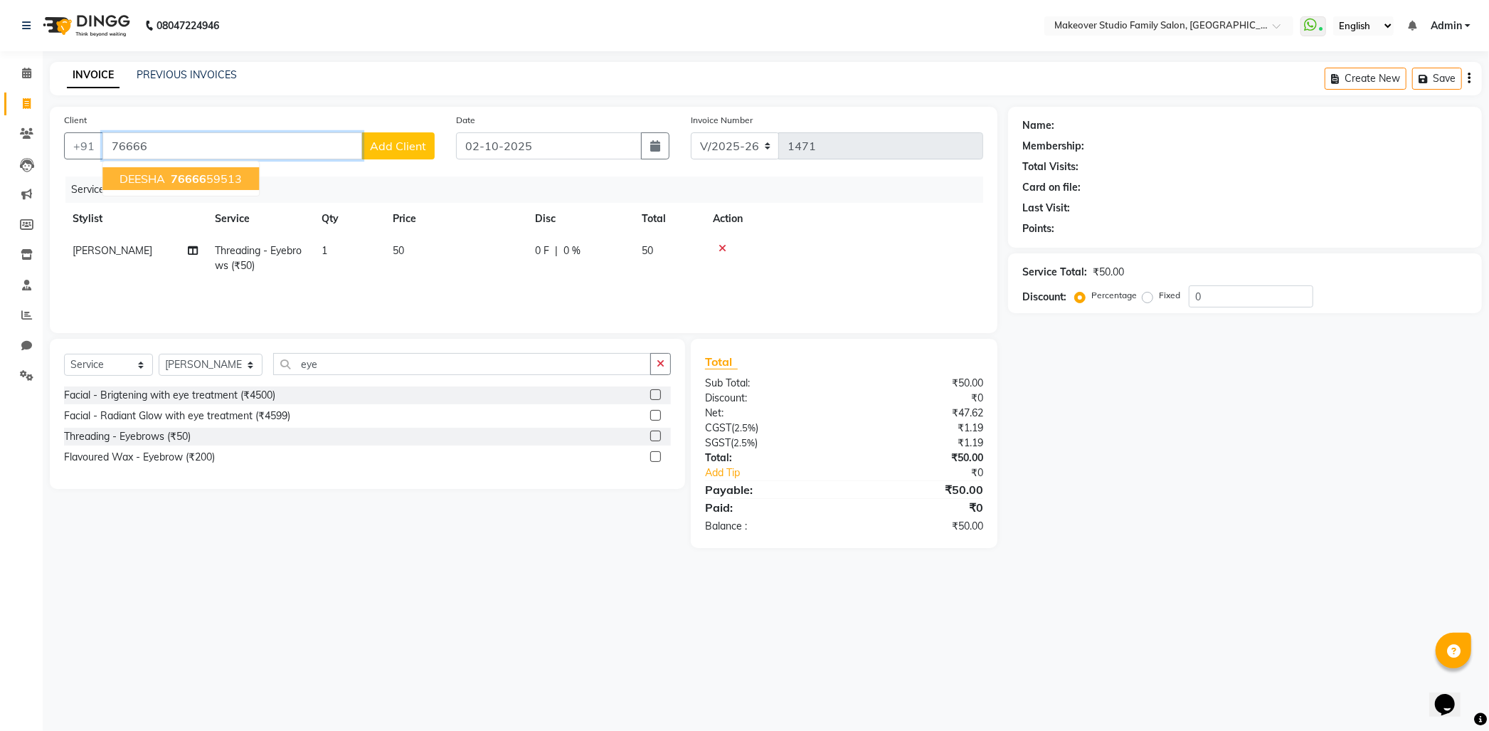
click at [226, 174] on ngb-highlight "76666 59513" at bounding box center [205, 178] width 74 height 14
type input "7666659513"
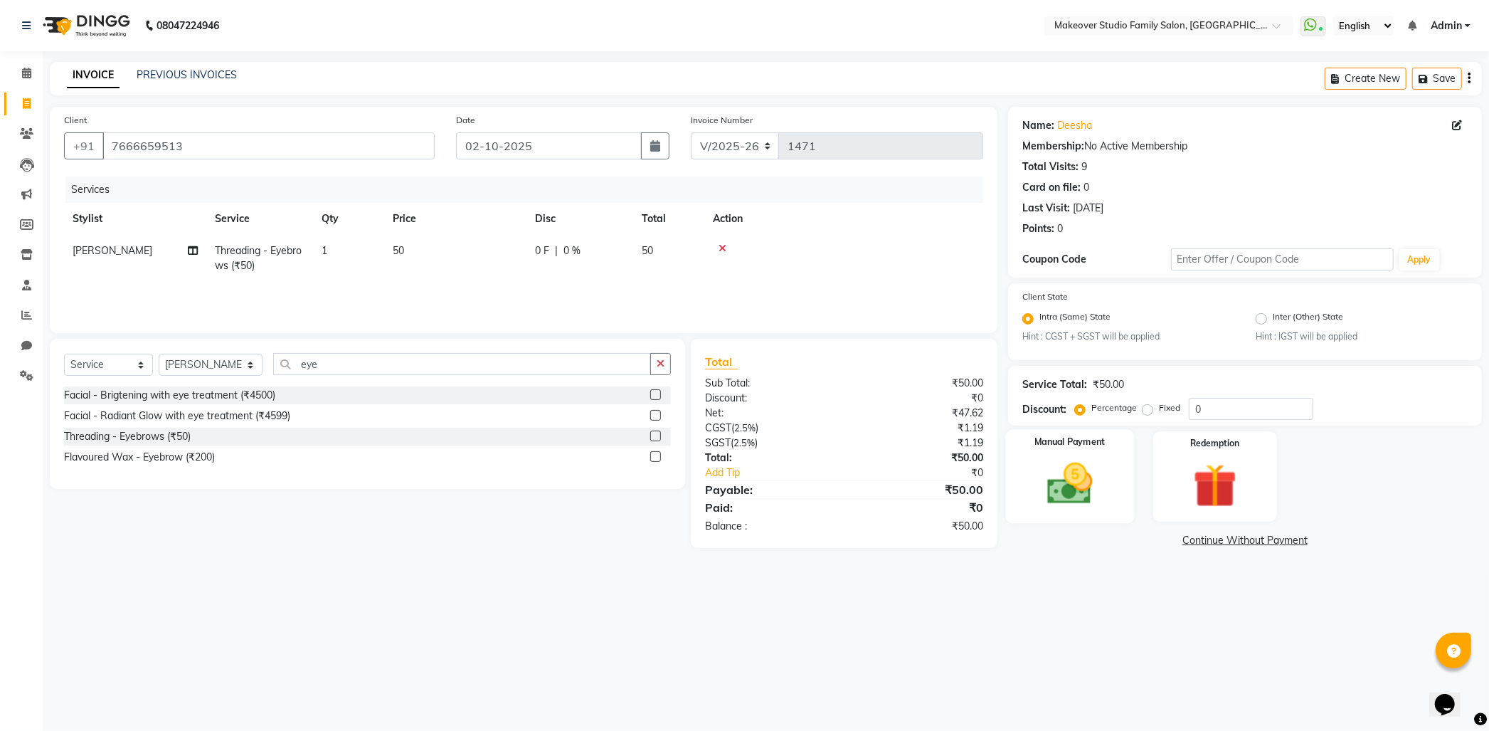
click at [1099, 486] on img at bounding box center [1070, 483] width 75 height 53
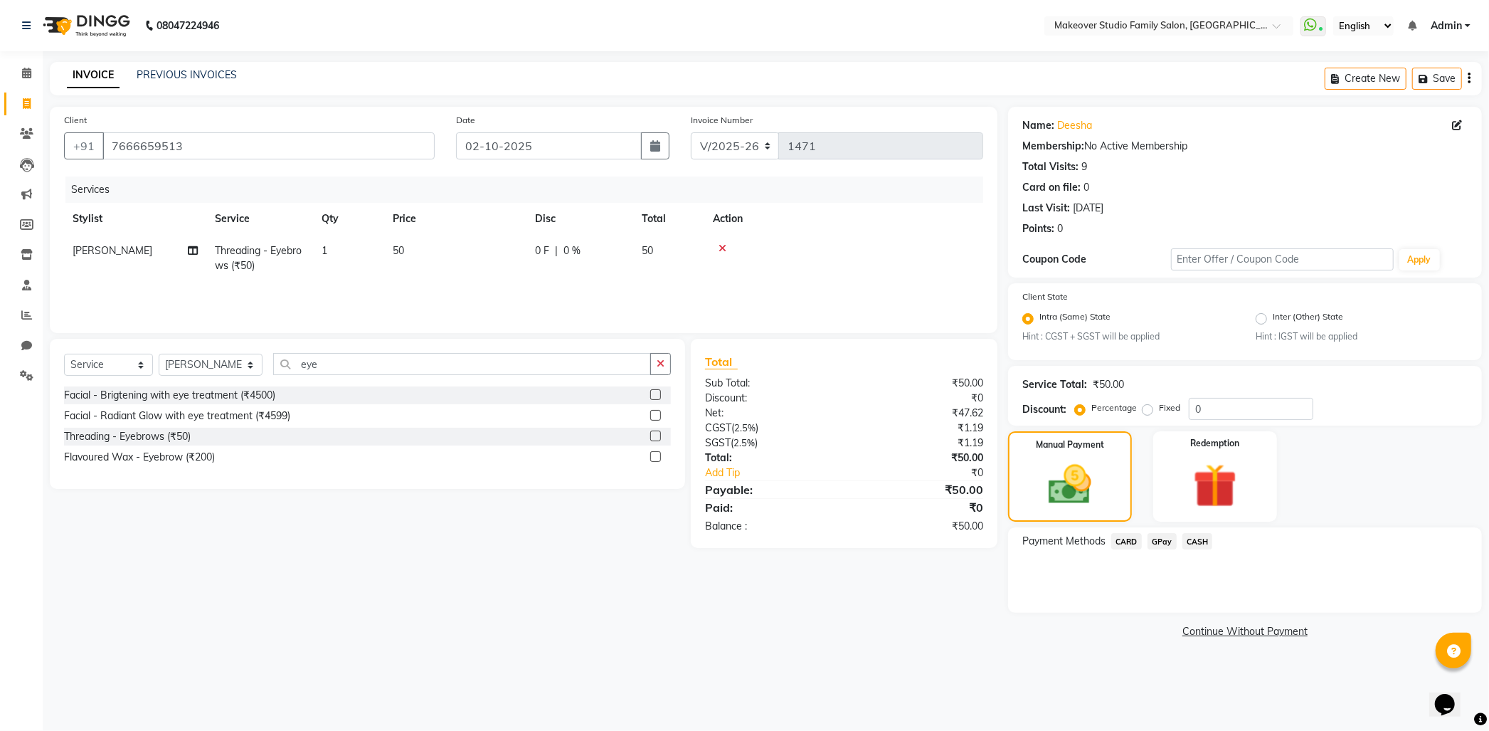
click at [1163, 538] on span "GPay" at bounding box center [1161, 541] width 29 height 16
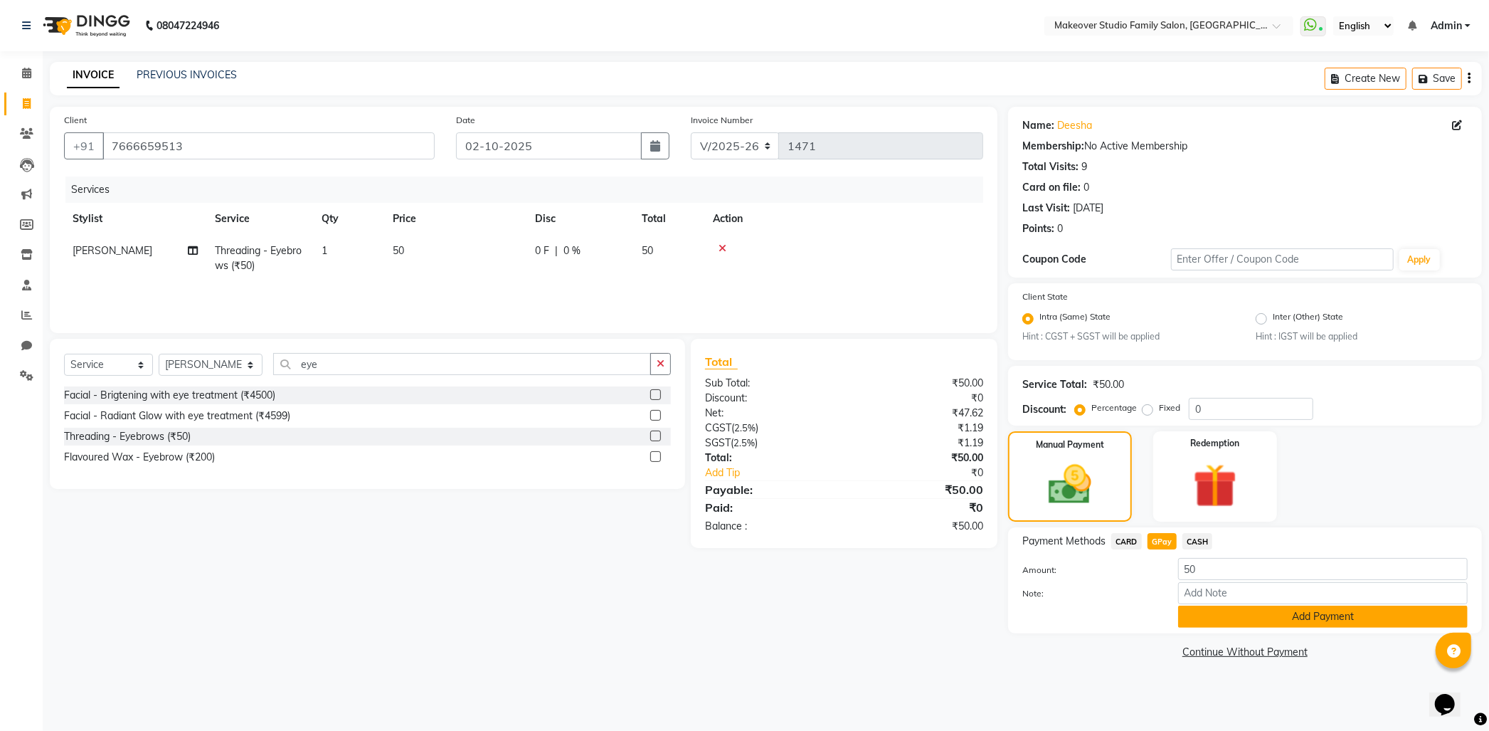
click at [1222, 626] on button "Add Payment" at bounding box center [1323, 616] width 290 height 22
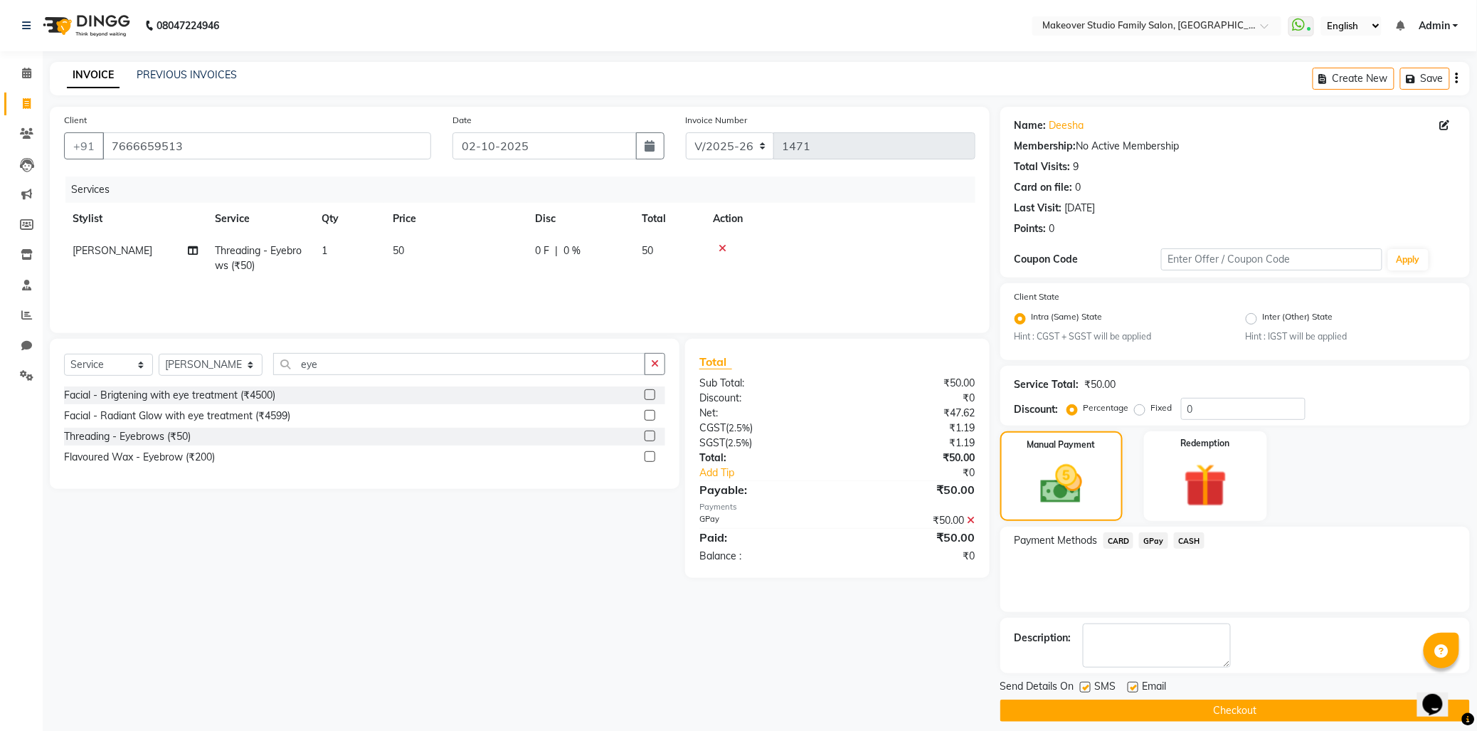
click at [1260, 716] on button "Checkout" at bounding box center [1235, 710] width 470 height 22
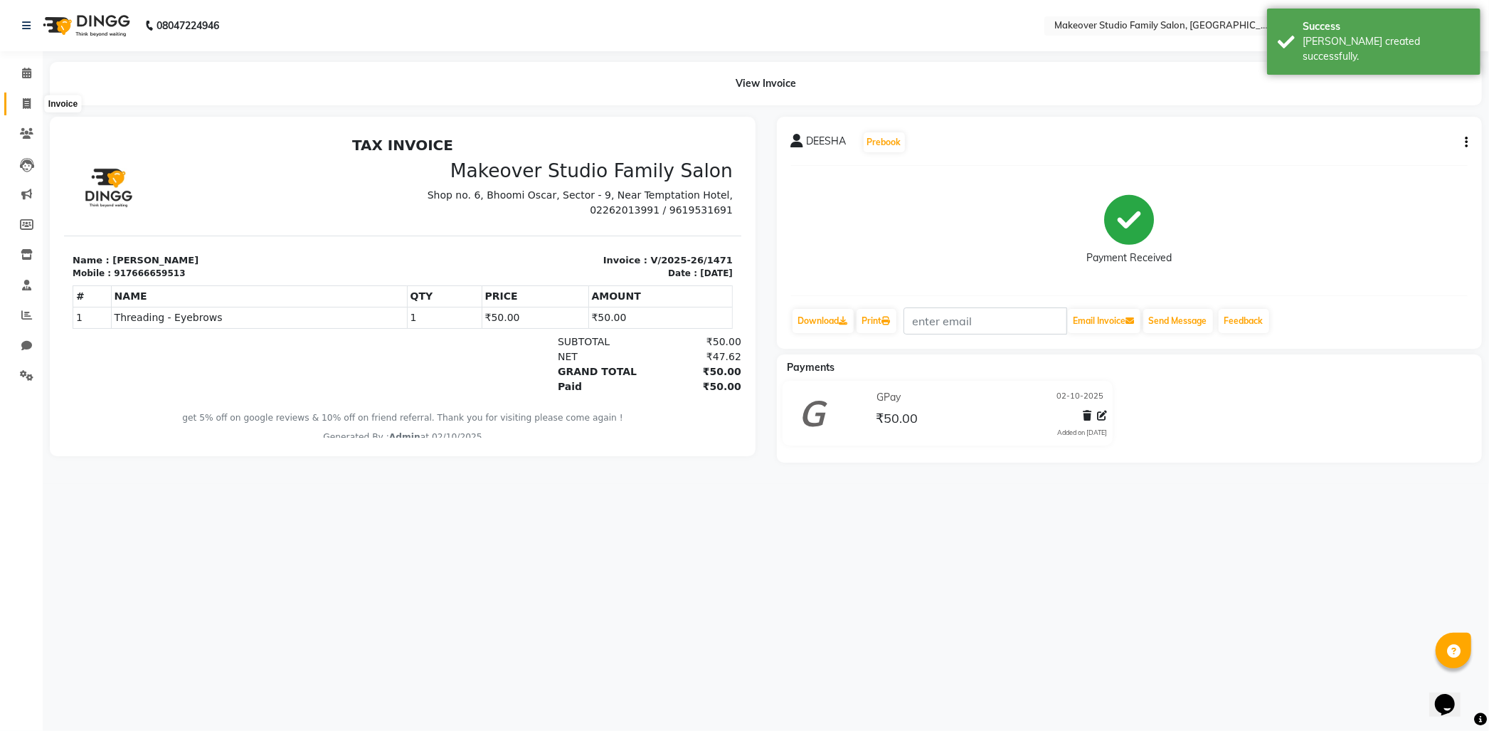
click at [31, 110] on span at bounding box center [26, 104] width 25 height 16
select select "service"
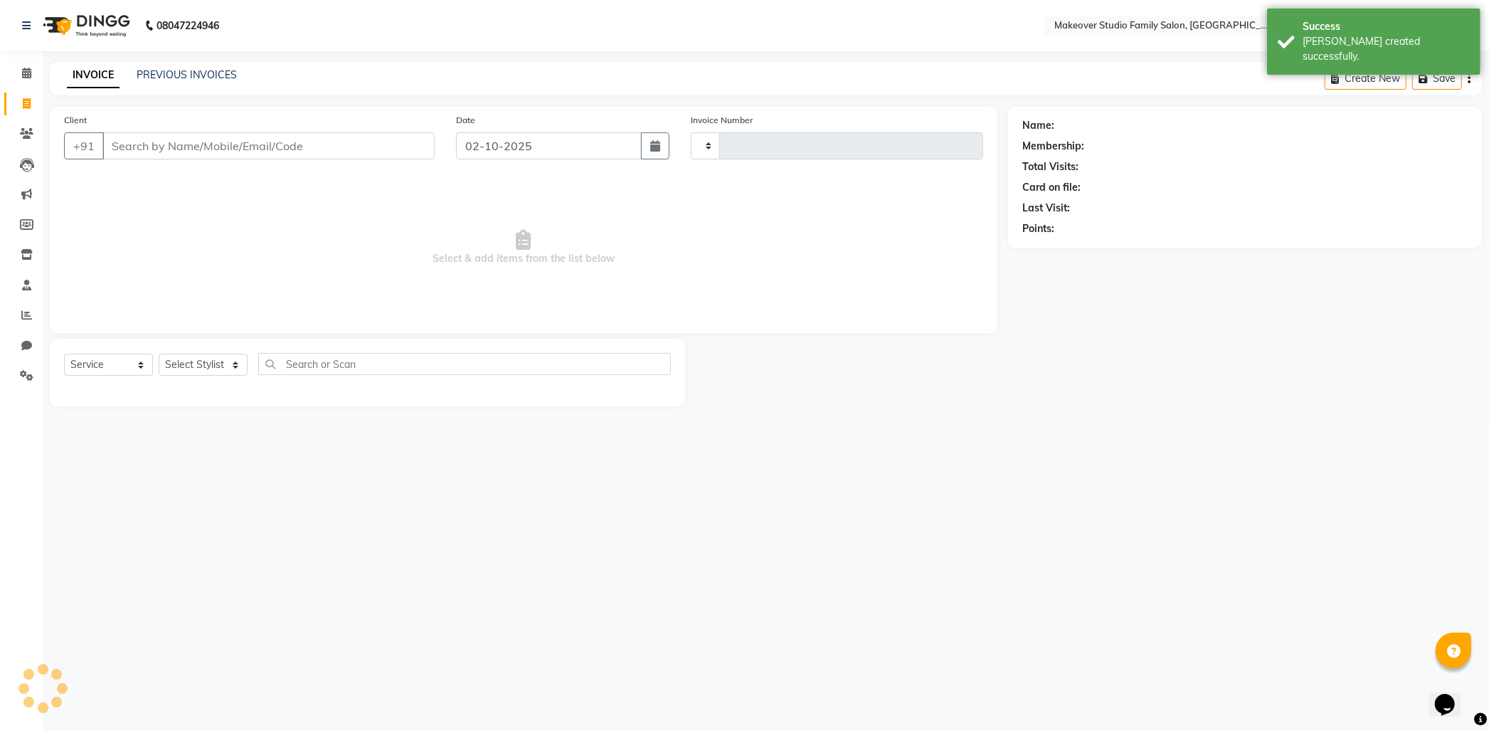
type input "1472"
select select "6089"
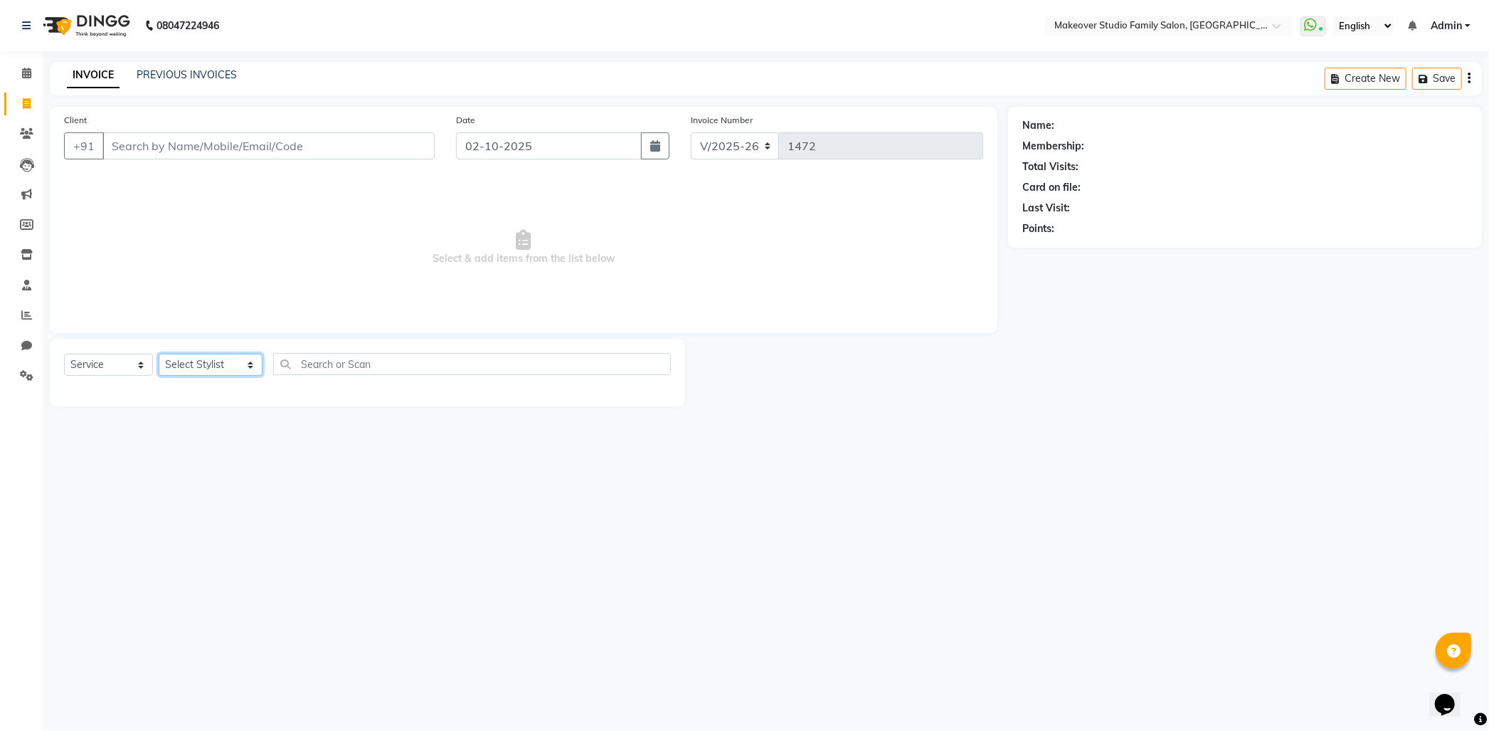
click at [187, 364] on select "Select Stylist Aditya Ajar Akash [PERSON_NAME] Divya [PERSON_NAME] [PERSON_NAME…" at bounding box center [211, 365] width 104 height 22
click at [851, 373] on div at bounding box center [846, 373] width 323 height 68
